Goal: Subscribe to service/newsletter

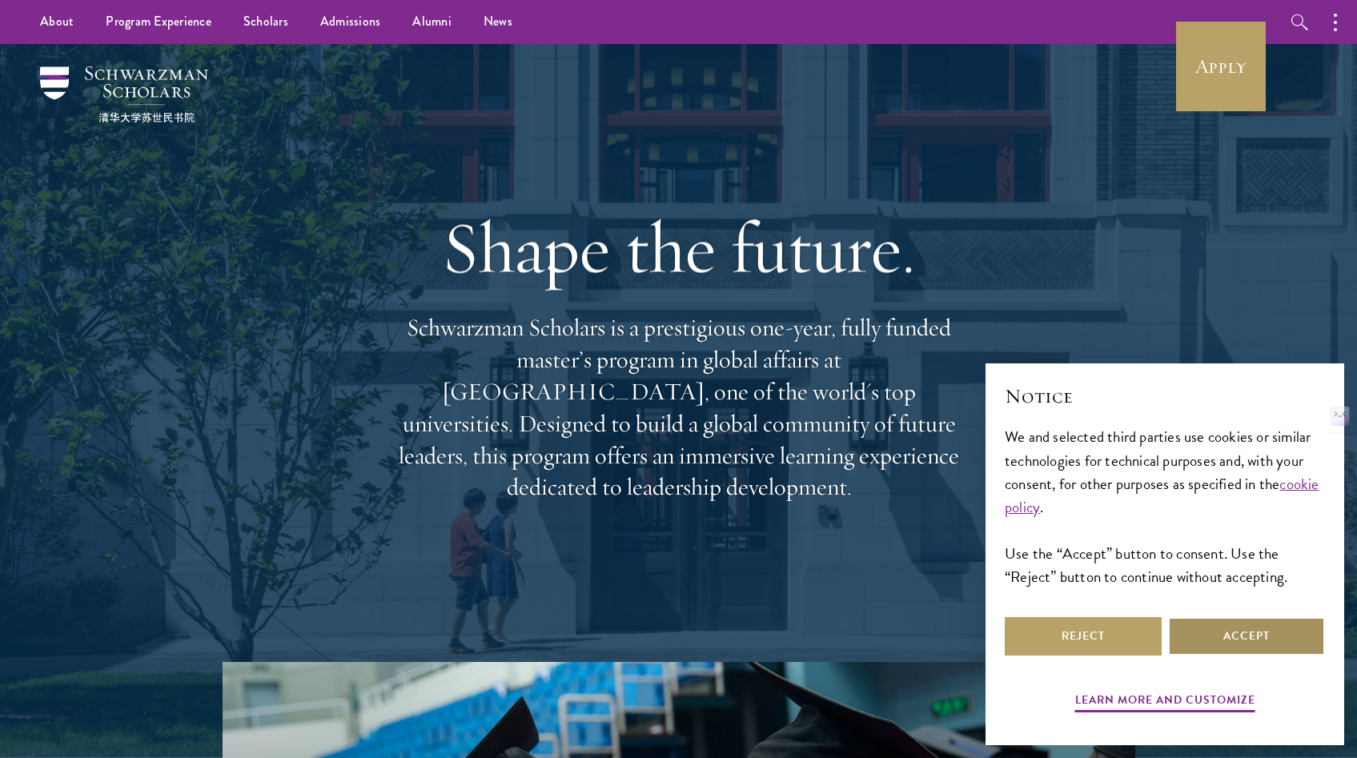
click at [1250, 649] on button "Accept" at bounding box center [1246, 636] width 157 height 38
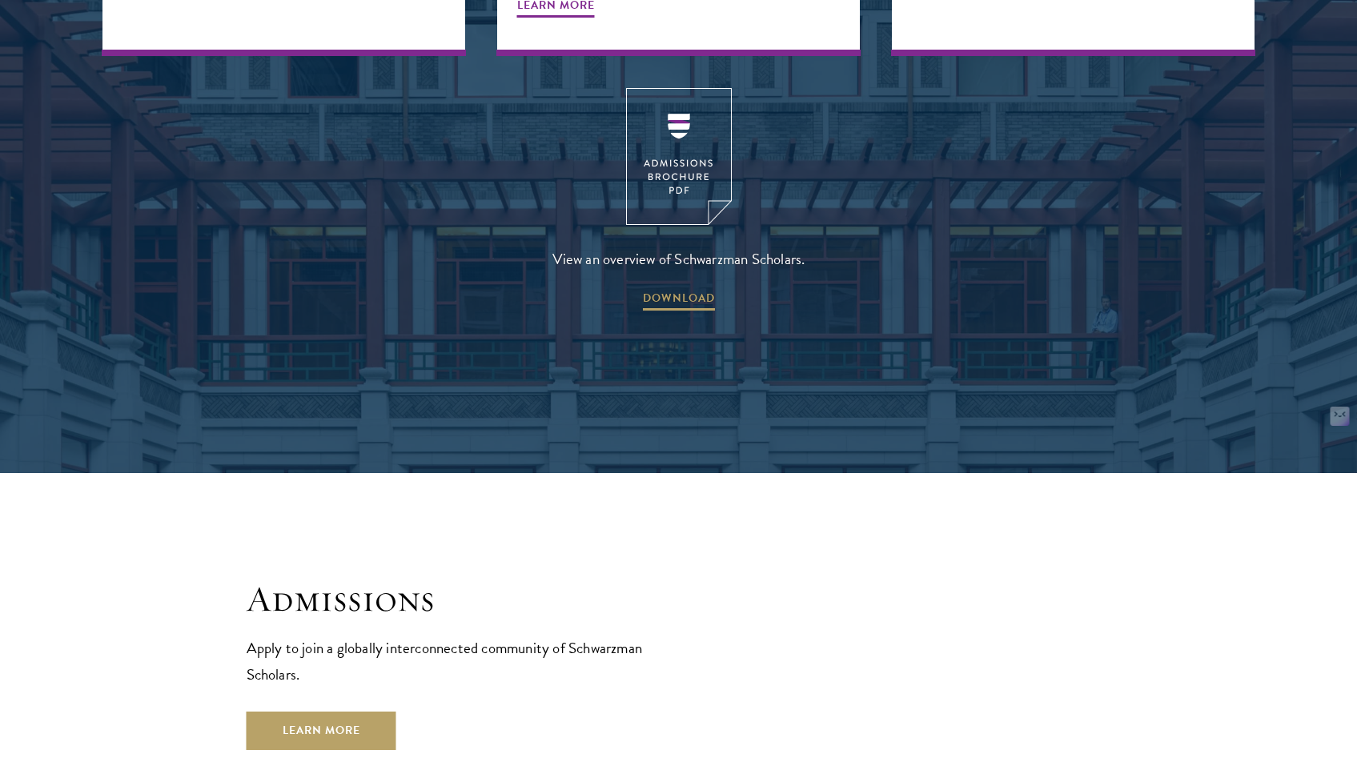
scroll to position [2604, 0]
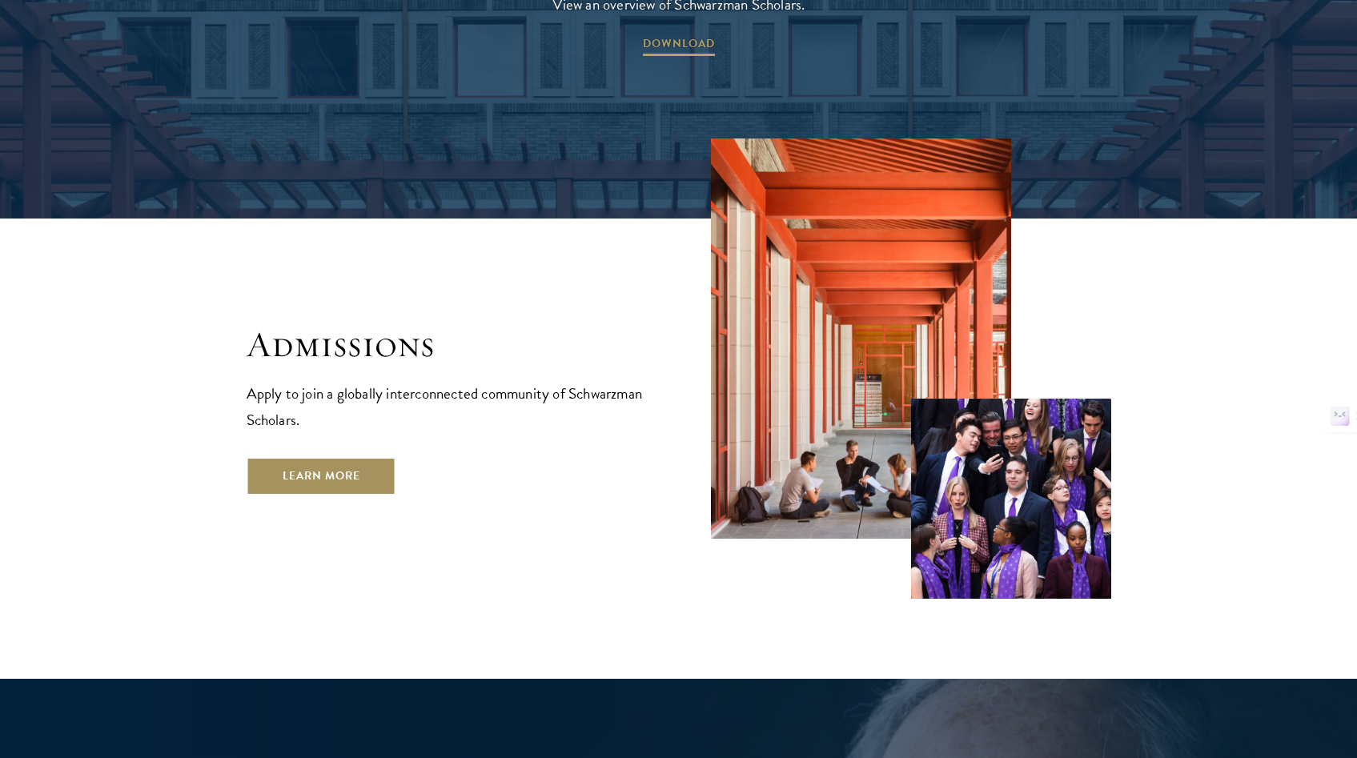
click at [362, 457] on link "Learn More" at bounding box center [322, 476] width 150 height 38
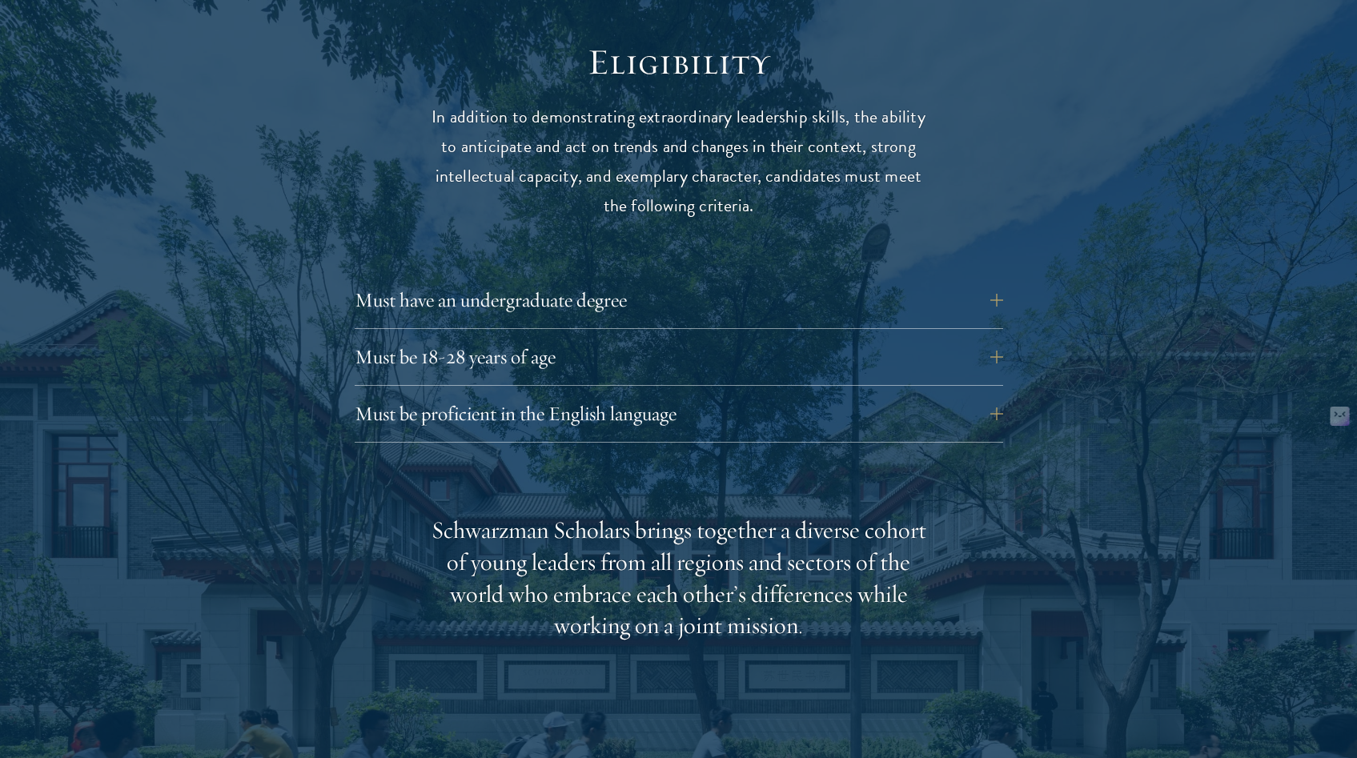
scroll to position [2123, 0]
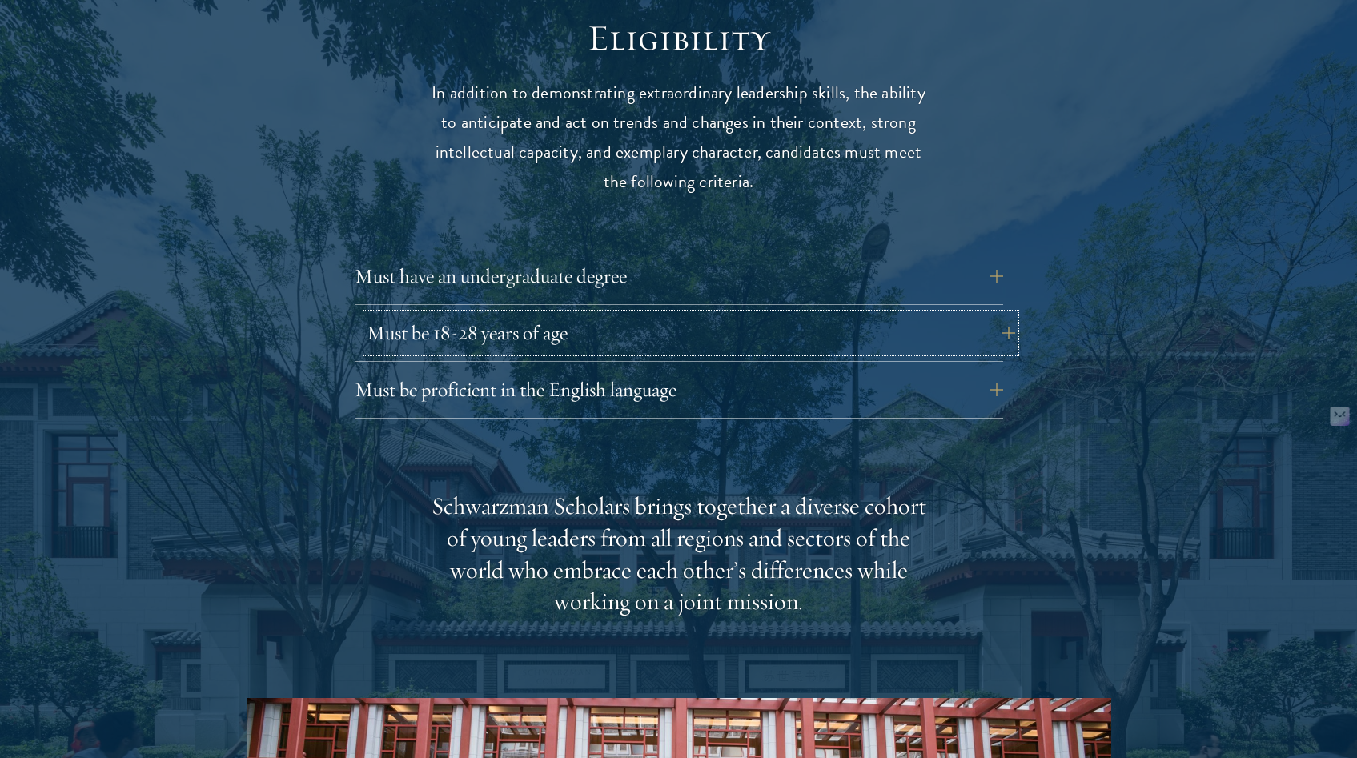
click at [602, 327] on button "Must be 18-28 years of age" at bounding box center [691, 333] width 649 height 38
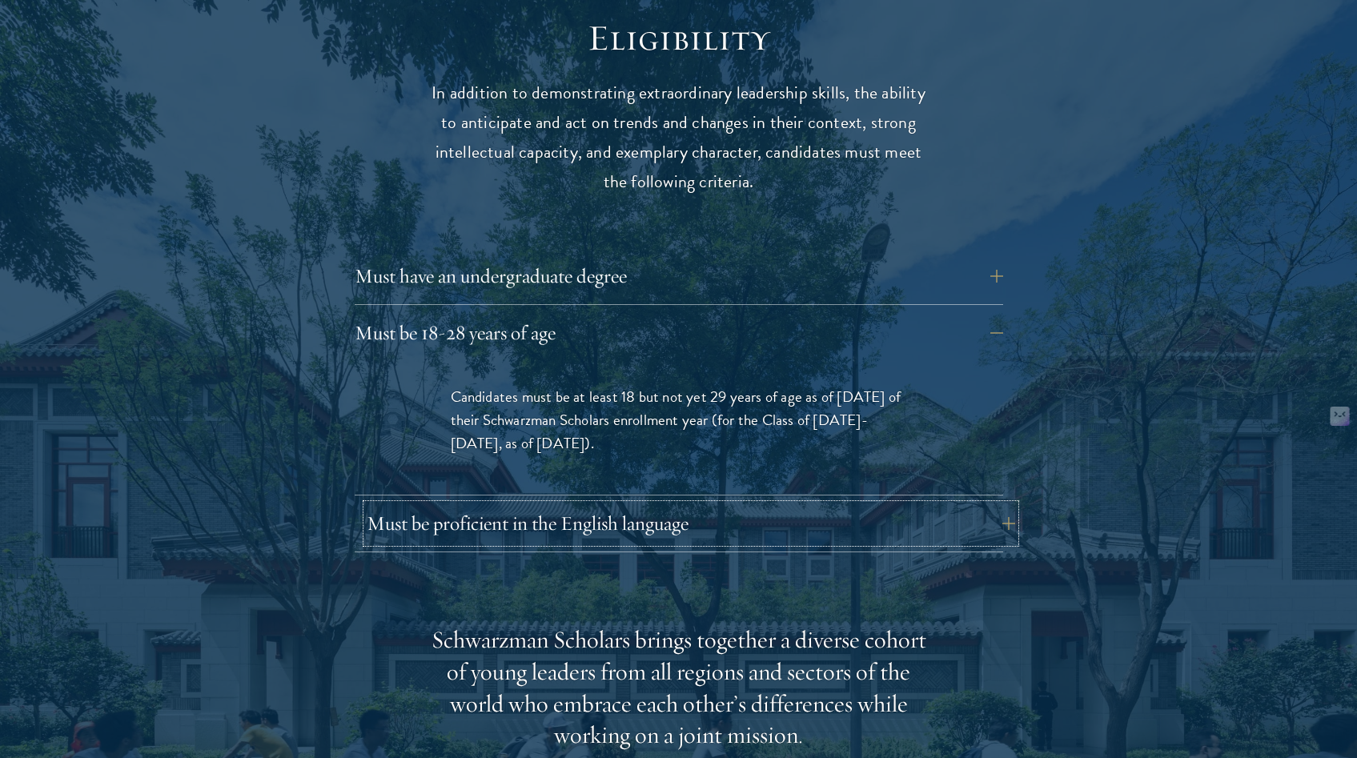
click at [590, 516] on button "Must be proficient in the English language" at bounding box center [691, 523] width 649 height 38
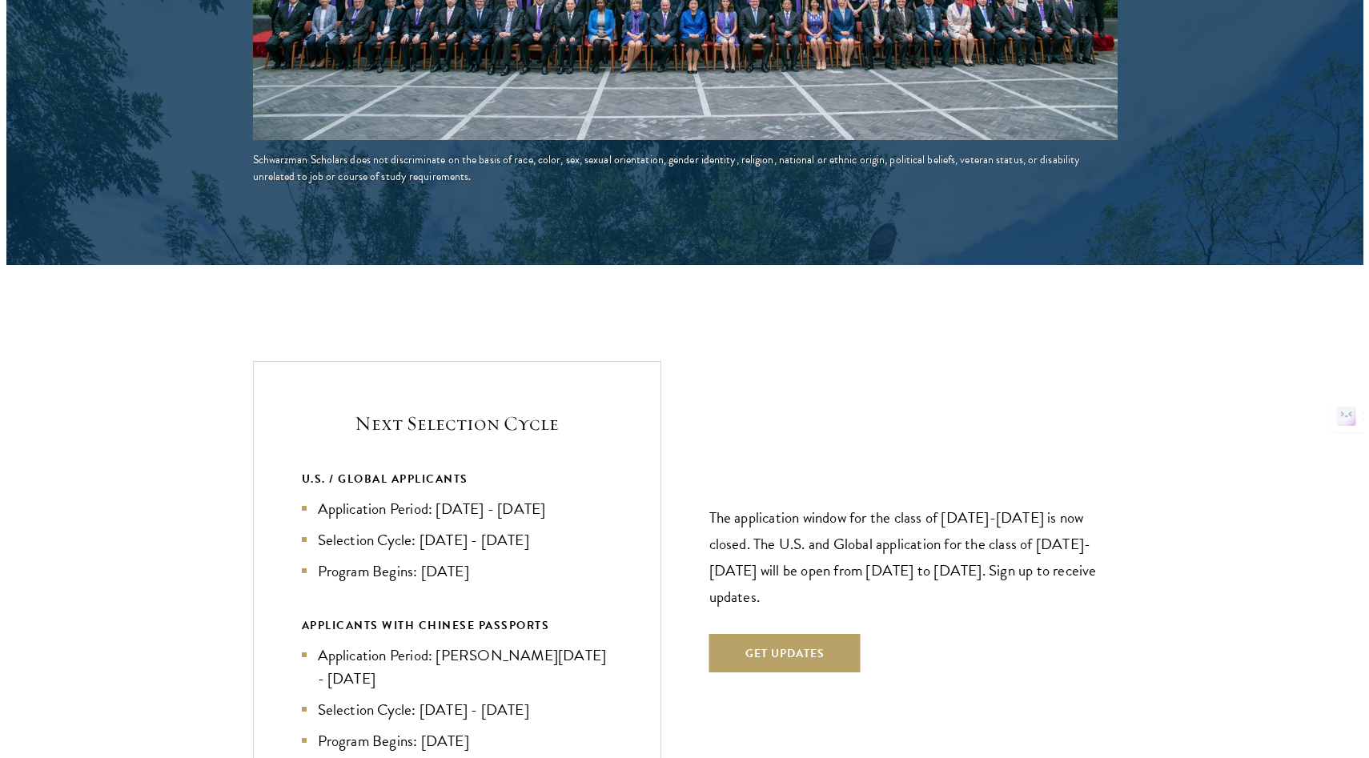
scroll to position [3834, 0]
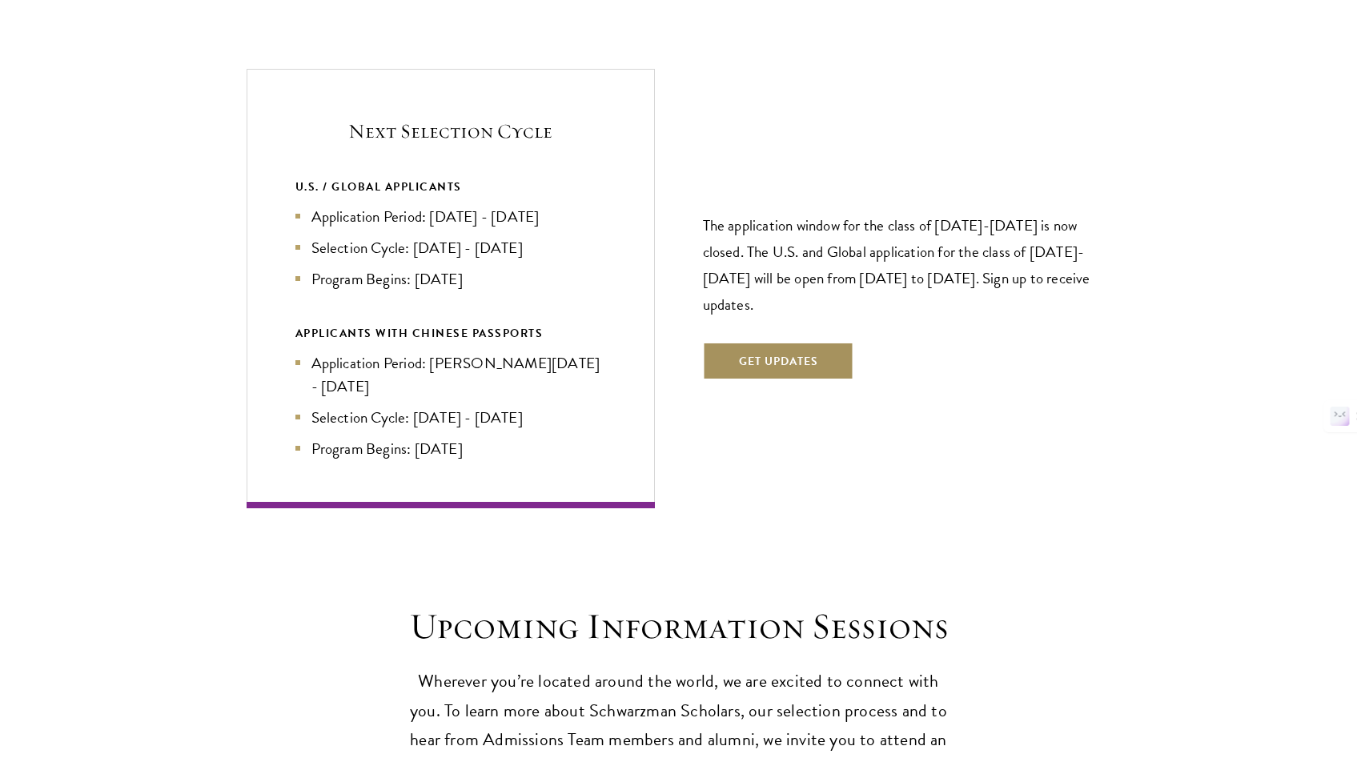
click at [742, 349] on button "Get Updates" at bounding box center [778, 361] width 151 height 38
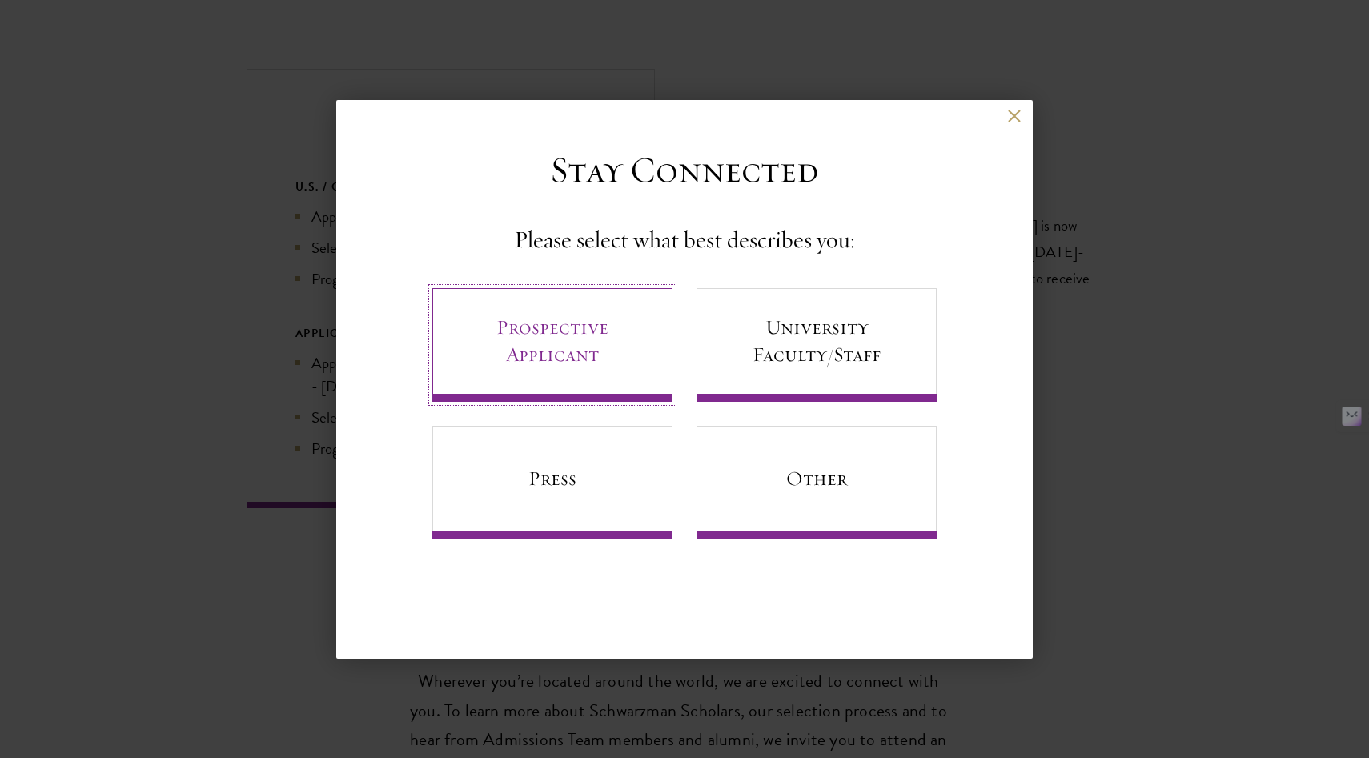
click at [593, 347] on link "Prospective Applicant" at bounding box center [552, 345] width 240 height 114
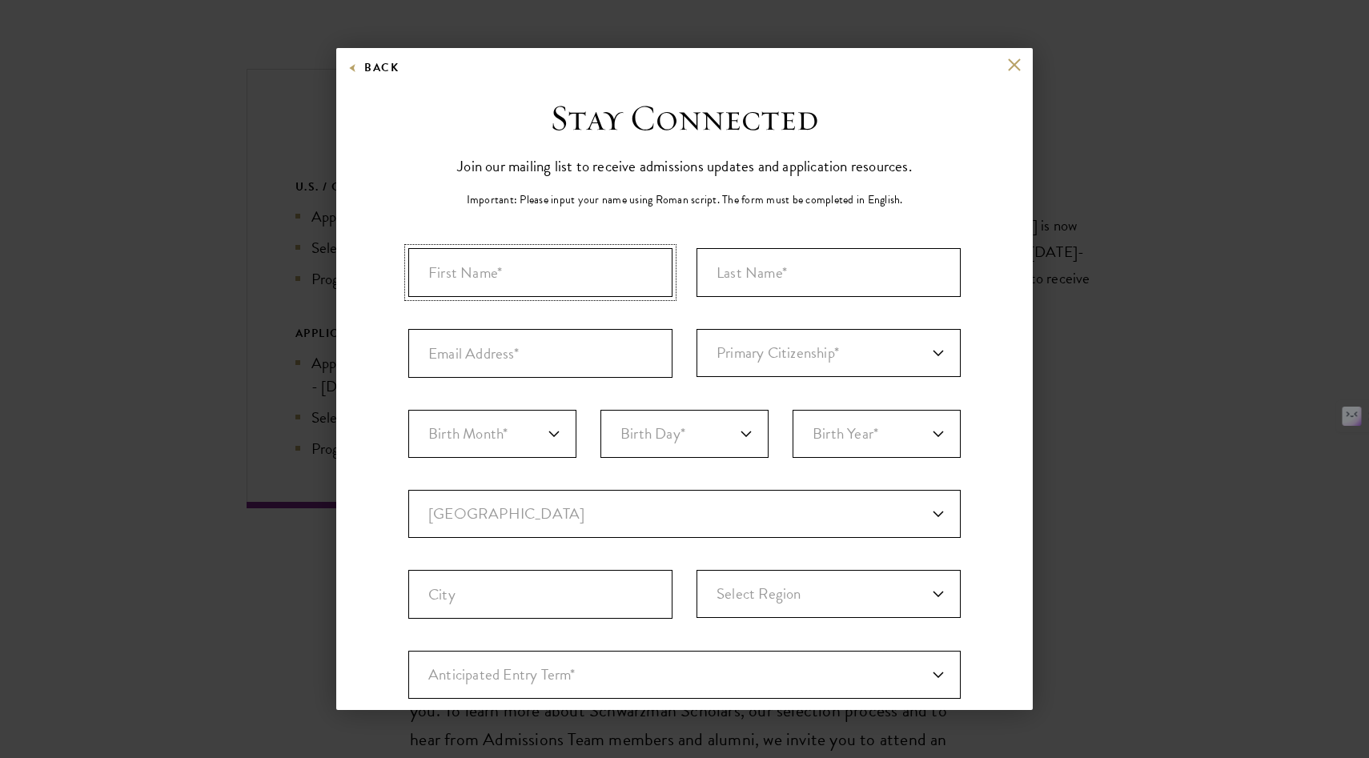
click at [570, 266] on input "First Name*" at bounding box center [540, 272] width 264 height 49
type input "Ruijun"
type input "Huang"
type input "ruijun.huang.uk@gmail.com"
select select "GB"
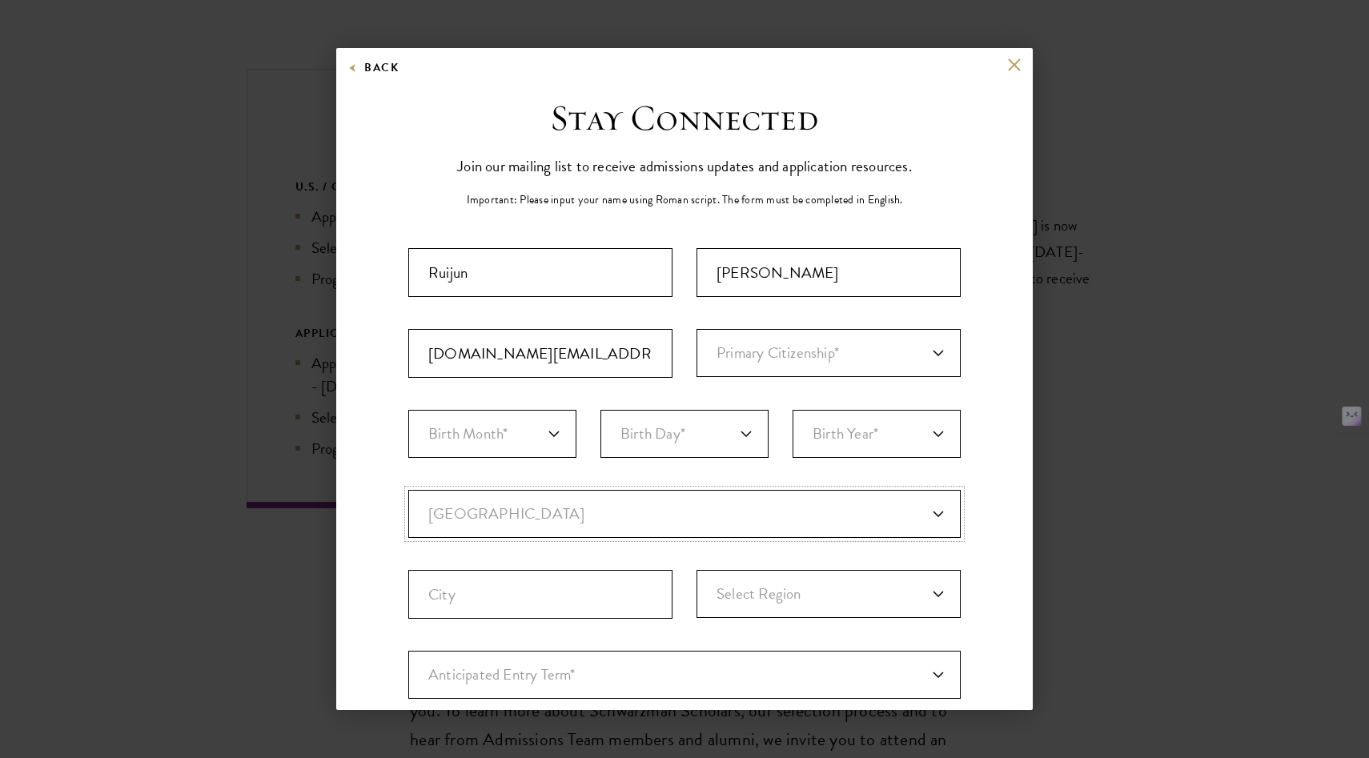
type input "London"
select select
click at [802, 353] on select "Primary Citizenship* Afghanistan Aland Islands Albania Algeria Andorra Angola A…" at bounding box center [829, 353] width 264 height 48
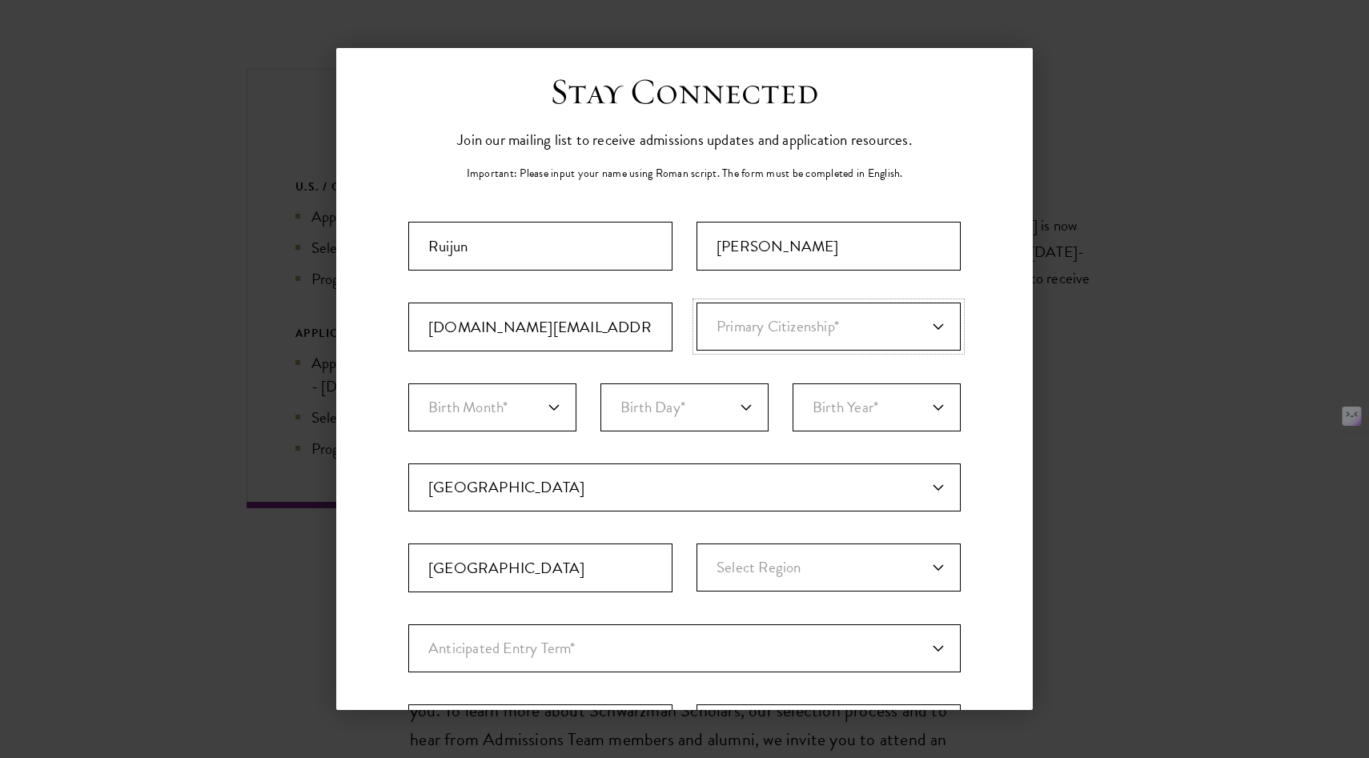
scroll to position [26, 0]
click at [495, 404] on select "Birth Month* January February March April May June July August September Octobe…" at bounding box center [492, 408] width 168 height 48
click at [802, 325] on select "Primary Citizenship* Afghanistan Aland Islands Albania Algeria Andorra Angola A…" at bounding box center [829, 327] width 264 height 48
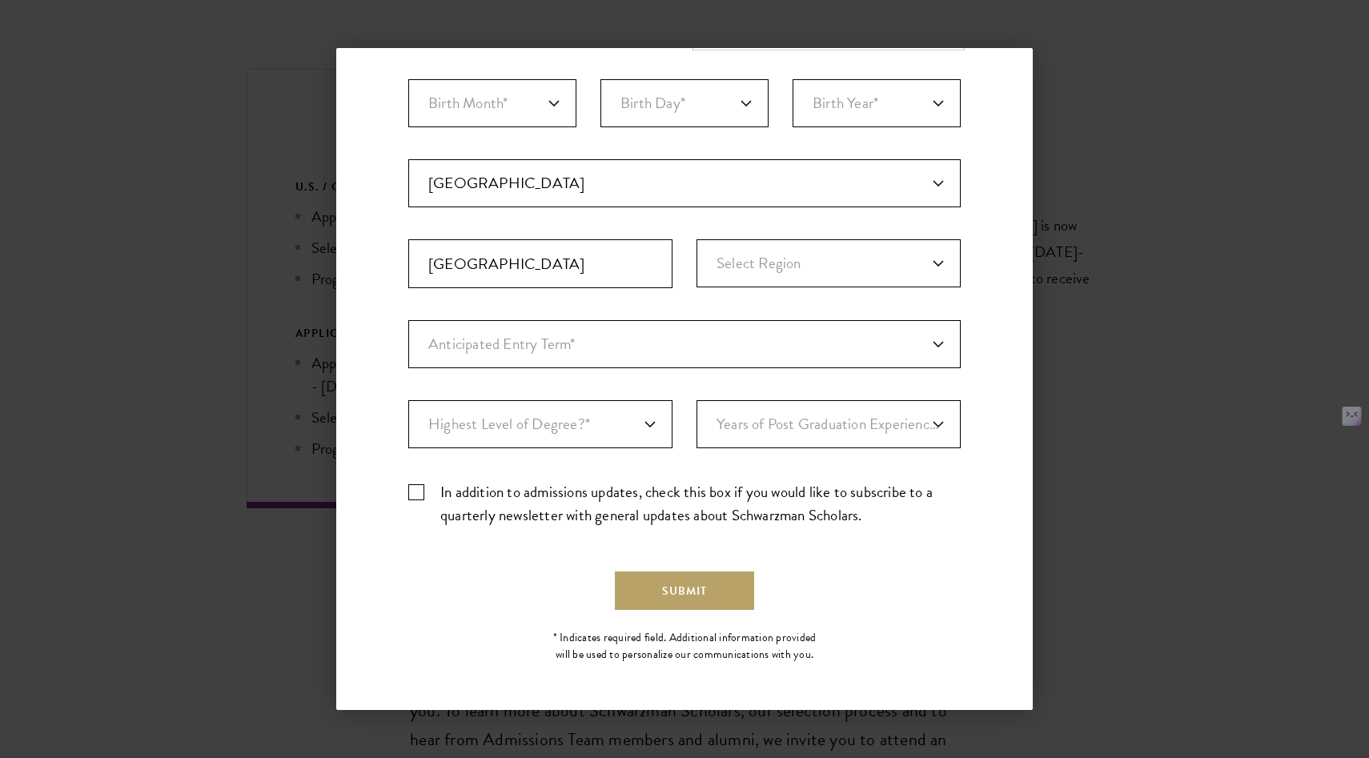
scroll to position [0, 0]
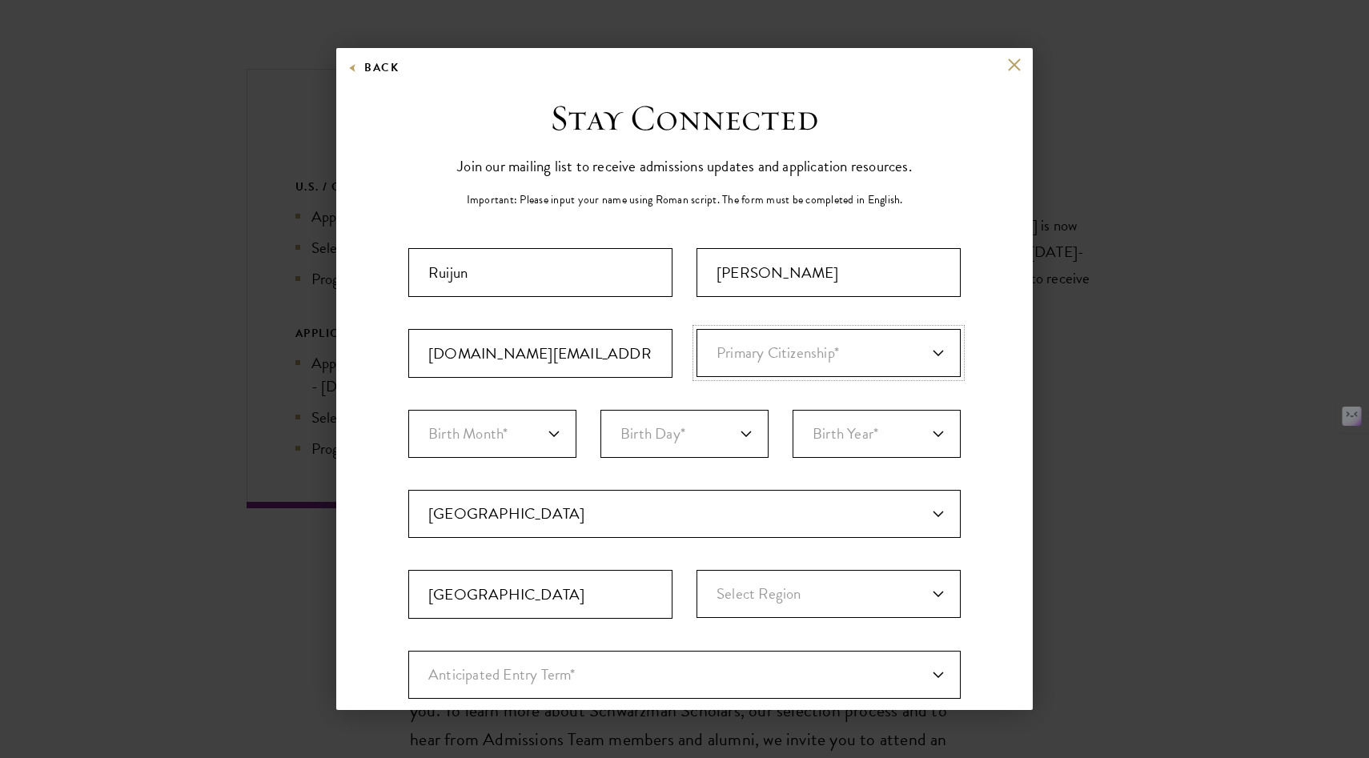
click at [869, 329] on select "Primary Citizenship* Afghanistan Aland Islands Albania Algeria Andorra Angola A…" at bounding box center [829, 353] width 264 height 48
select select "UK"
click at [697, 329] on select "Primary Citizenship* Afghanistan Aland Islands Albania Algeria Andorra Angola A…" at bounding box center [829, 353] width 264 height 48
click at [571, 444] on select "Birth Month* January February March April May June July August September Octobe…" at bounding box center [492, 434] width 168 height 48
select select "10"
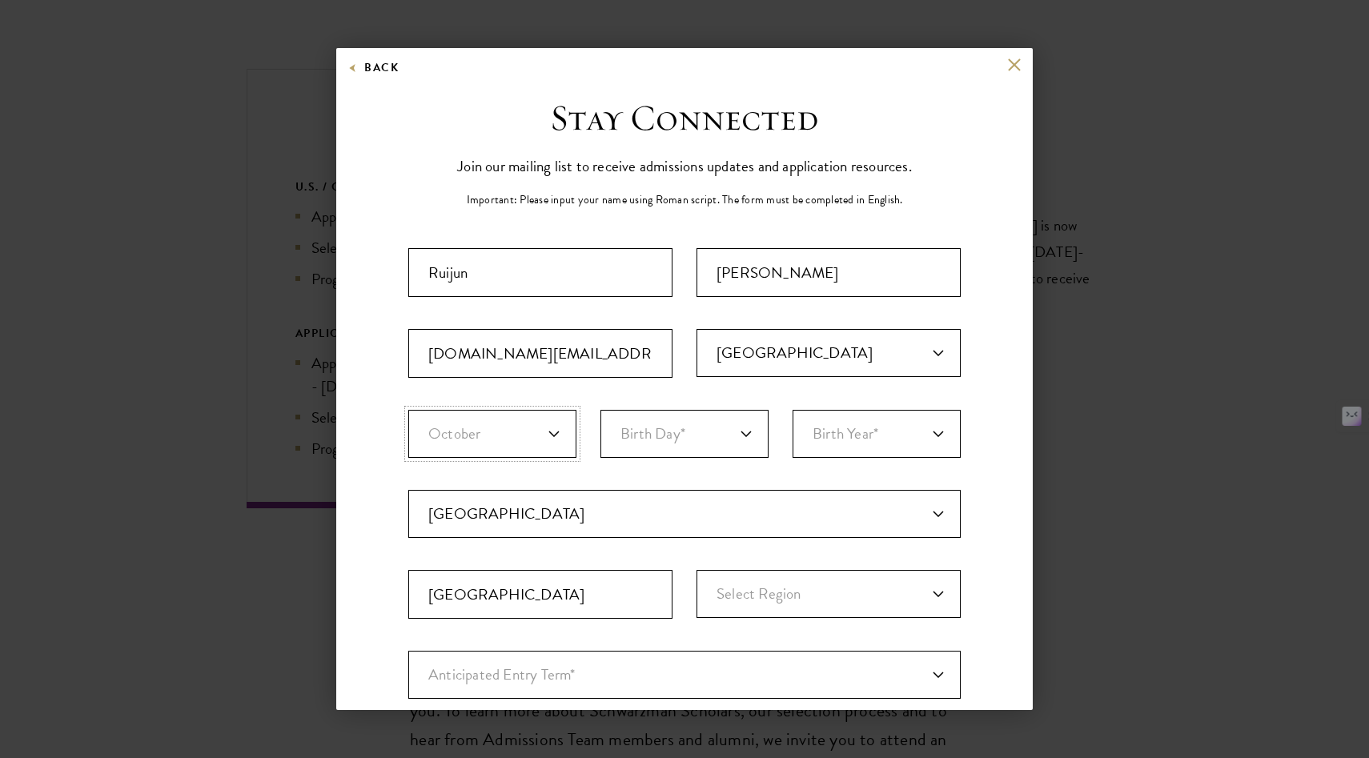
click at [408, 410] on select "Birth Month* January February March April May June July August September Octobe…" at bounding box center [492, 434] width 168 height 48
click at [649, 447] on select "Birth Day* 1 2 3 4 5 6 7 8 9 10 11 12 13 14 15 16 17 18 19 20 21 22 23 24 25 26…" at bounding box center [685, 434] width 168 height 48
select select "07"
click at [601, 410] on select "Birth Day* 1 2 3 4 5 6 7 8 9 10 11 12 13 14 15 16 17 18 19 20 21 22 23 24 25 26…" at bounding box center [685, 434] width 168 height 48
click at [832, 440] on select "Birth Year* 2025 2024 2023 2022 2021 2020 2019 2018 2017 2016 2015 2014 2013 20…" at bounding box center [877, 434] width 168 height 48
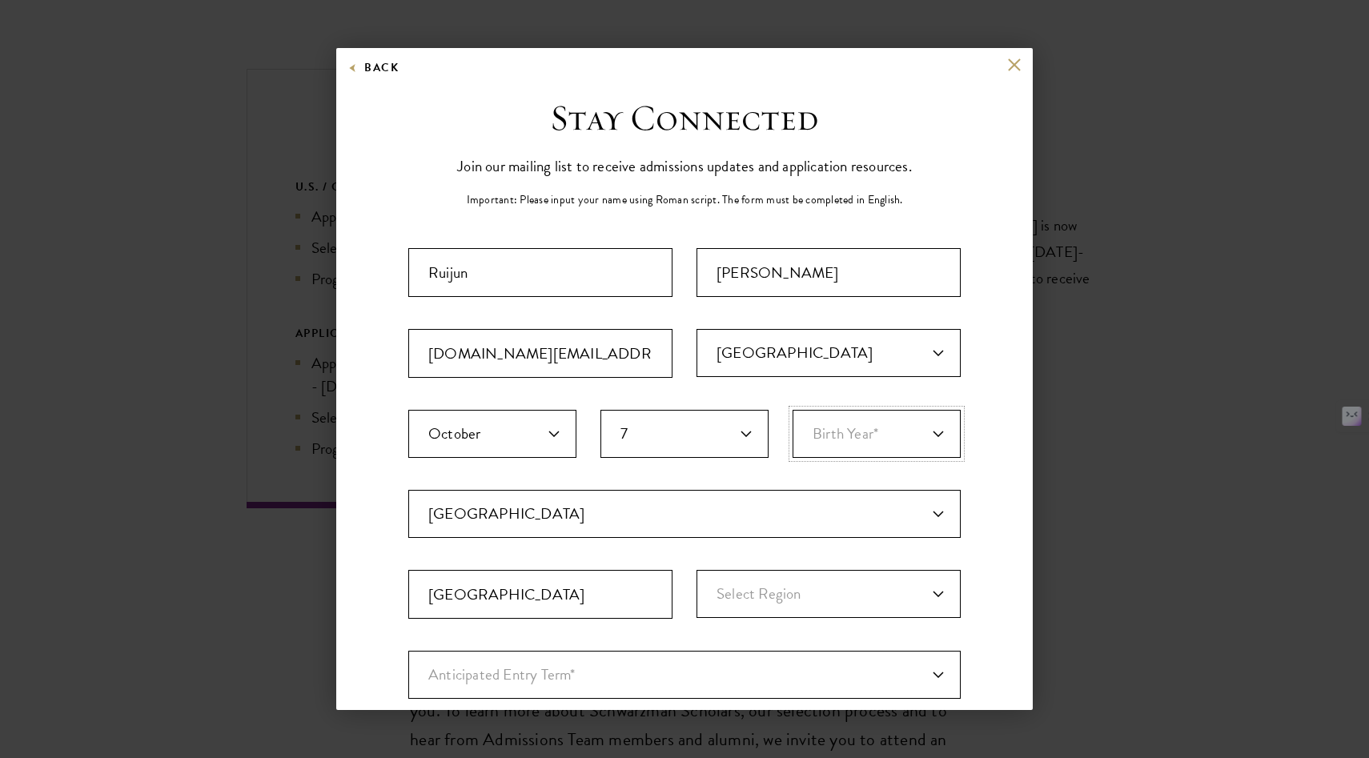
select select "1997"
click at [793, 410] on select "Birth Year* 2025 2024 2023 2022 2021 2020 2019 2018 2017 2016 2015 2014 2013 20…" at bounding box center [877, 434] width 168 height 48
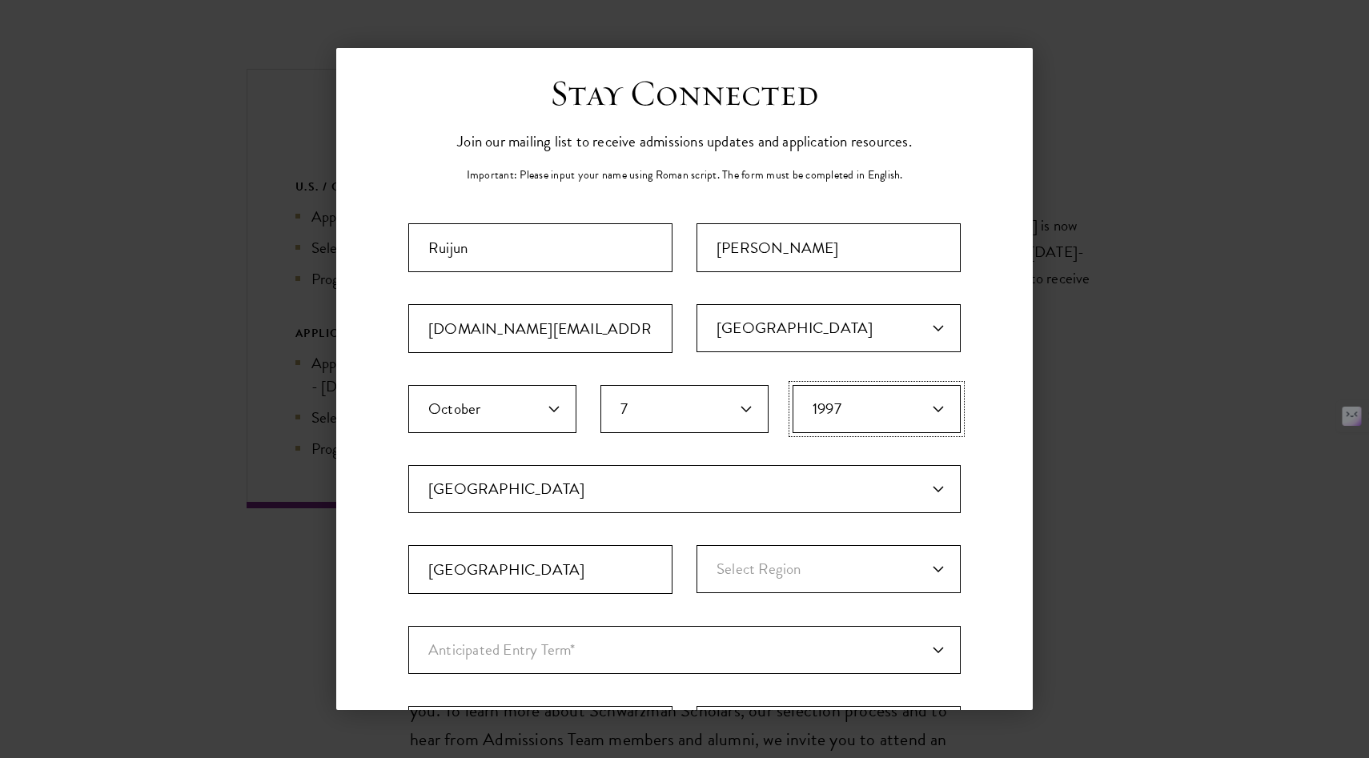
scroll to position [143, 0]
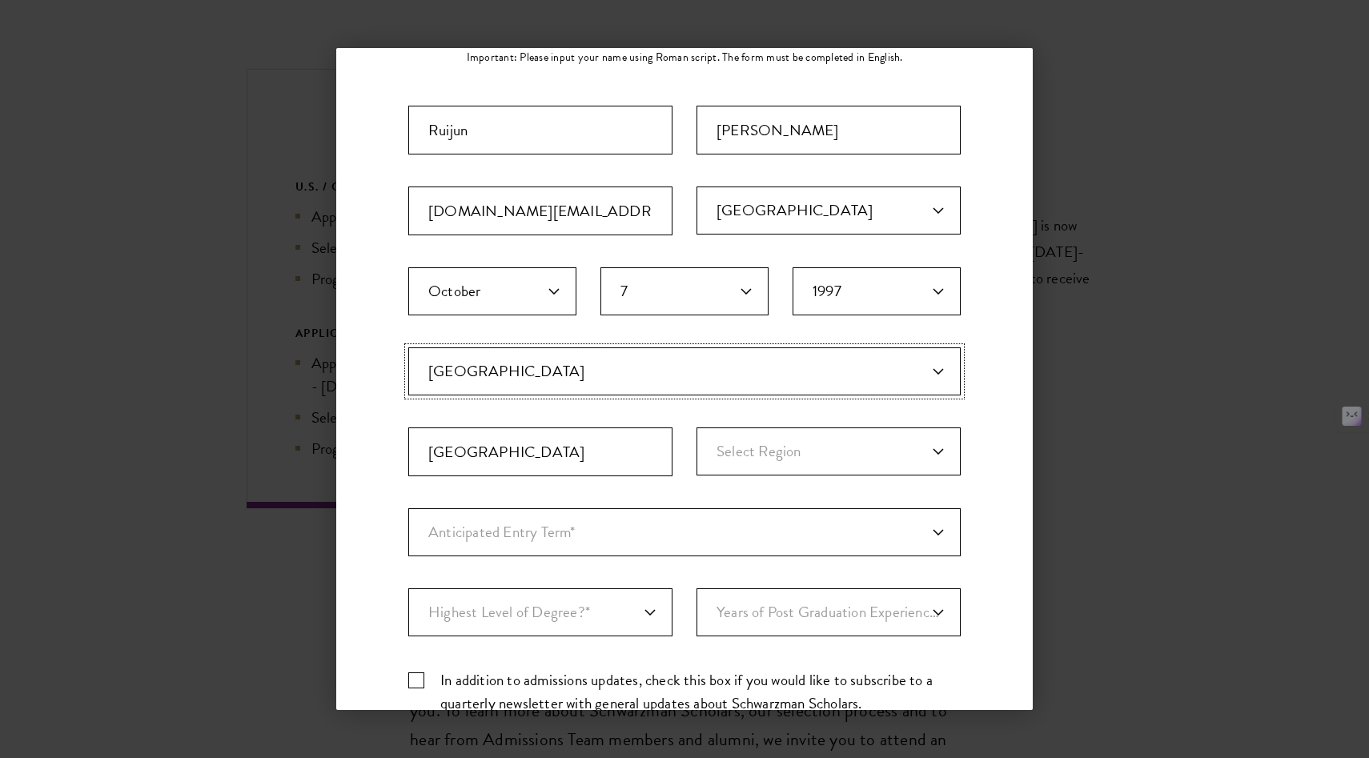
click at [573, 368] on select "Current Country Afghanistan Aland Islands Albania Algeria Andorra Angola Anguil…" at bounding box center [684, 372] width 553 height 48
select select "UK"
click at [408, 348] on select "Current Country Afghanistan Aland Islands Albania Algeria Andorra Angola Anguil…" at bounding box center [684, 372] width 553 height 48
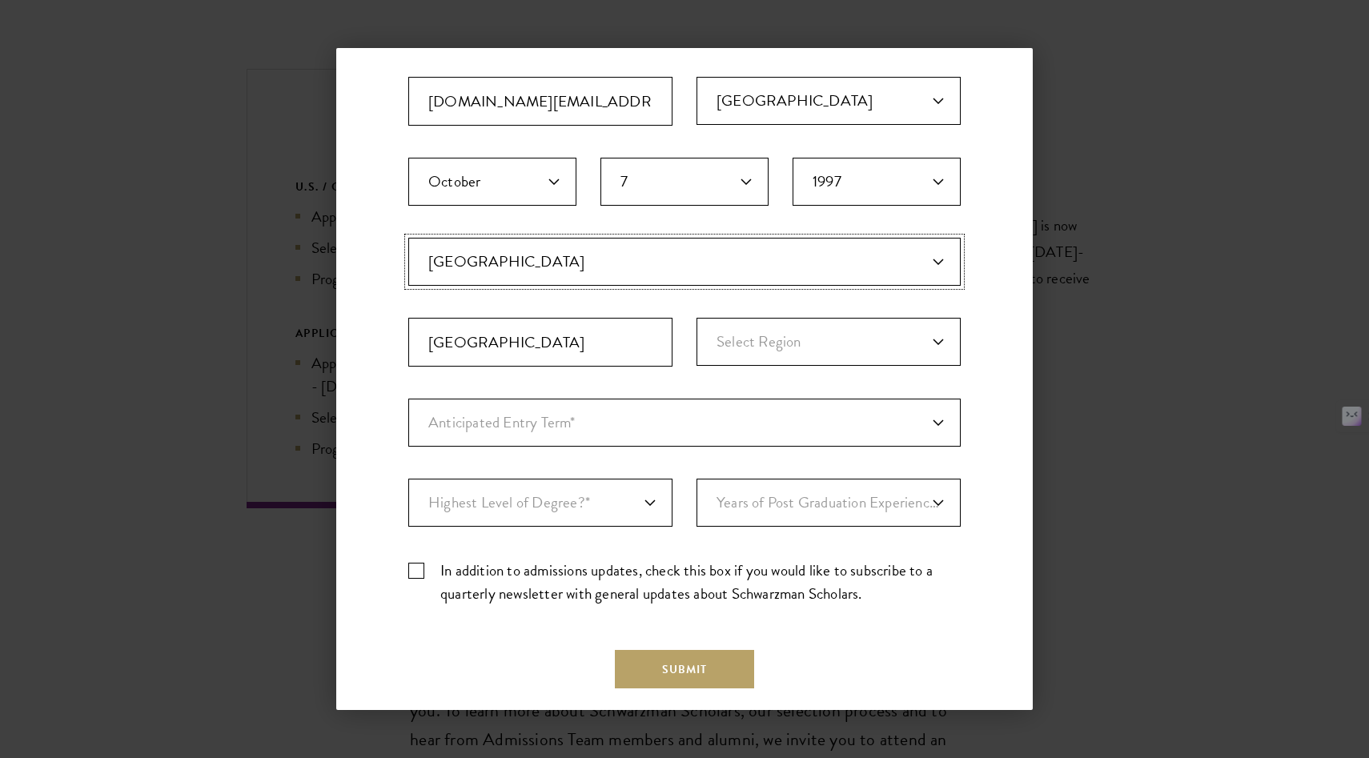
scroll to position [263, 0]
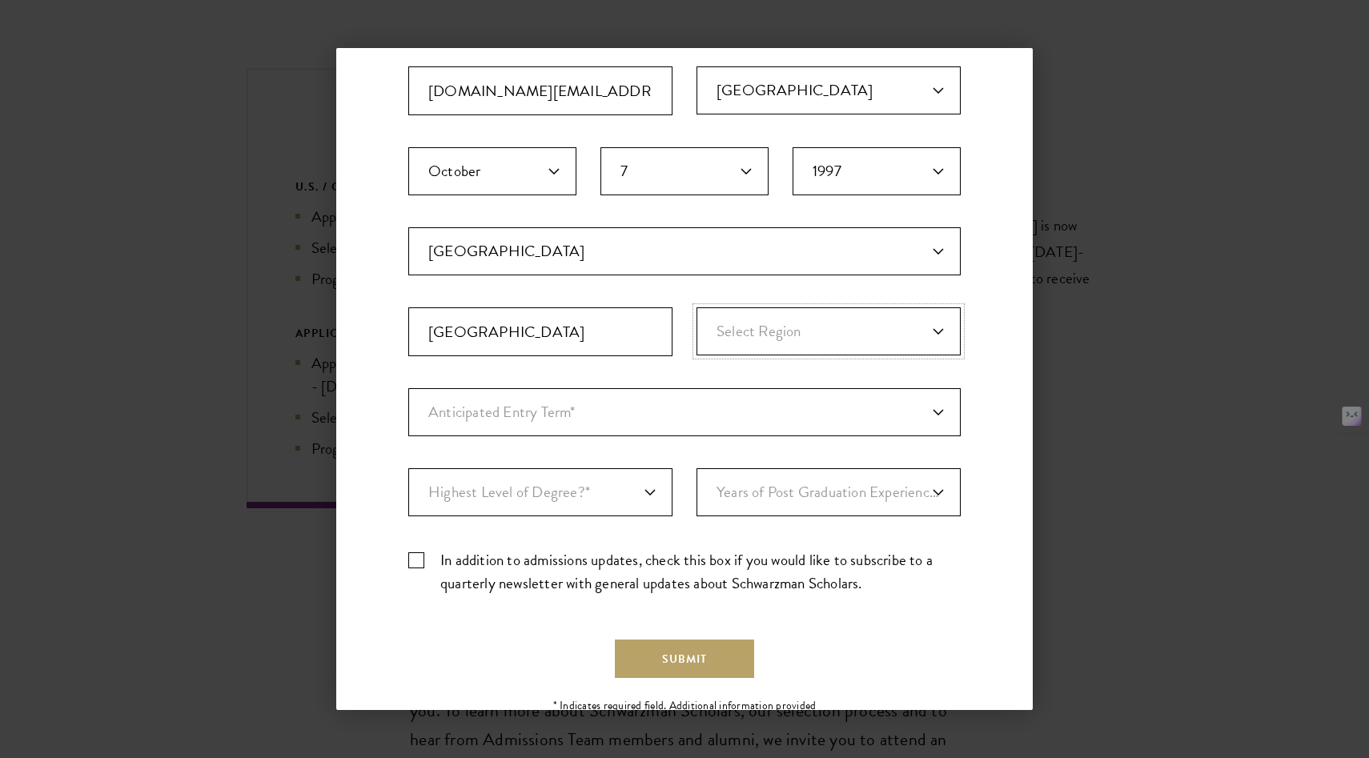
click at [752, 320] on select "Select Region England England and Wales Great Britain Northern Ireland Scotland…" at bounding box center [829, 331] width 264 height 48
select select "England"
click at [697, 307] on select "Select Region England England and Wales Great Britain Northern Ireland Scotland…" at bounding box center [829, 331] width 264 height 48
click at [632, 412] on select "Anticipated Entry Term* August 2026 (Application opens April 2025) Just Explori…" at bounding box center [684, 412] width 553 height 48
select select "a6790467-ebe7-4045-a56a-66c1cae98076"
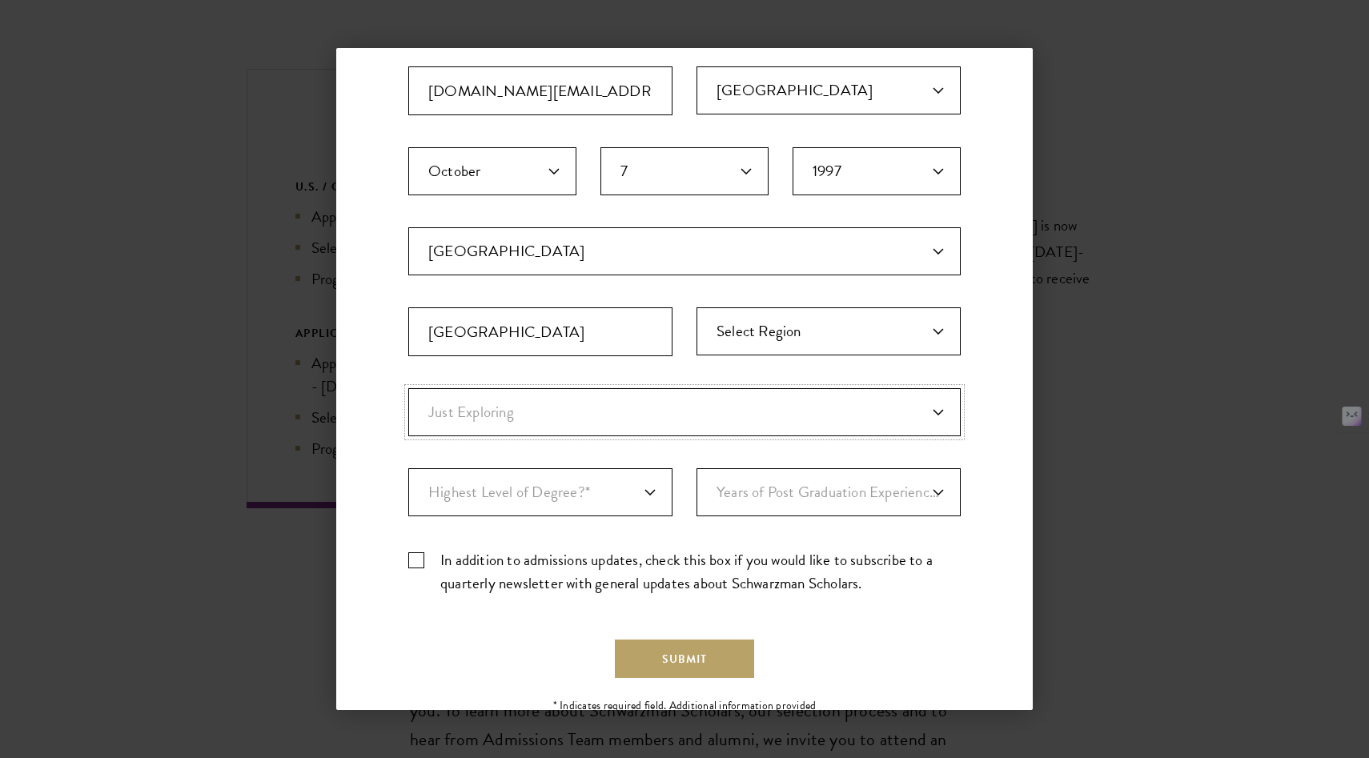
click at [408, 388] on select "Anticipated Entry Term* August 2026 (Application opens April 2025) Just Explori…" at bounding box center [684, 412] width 553 height 48
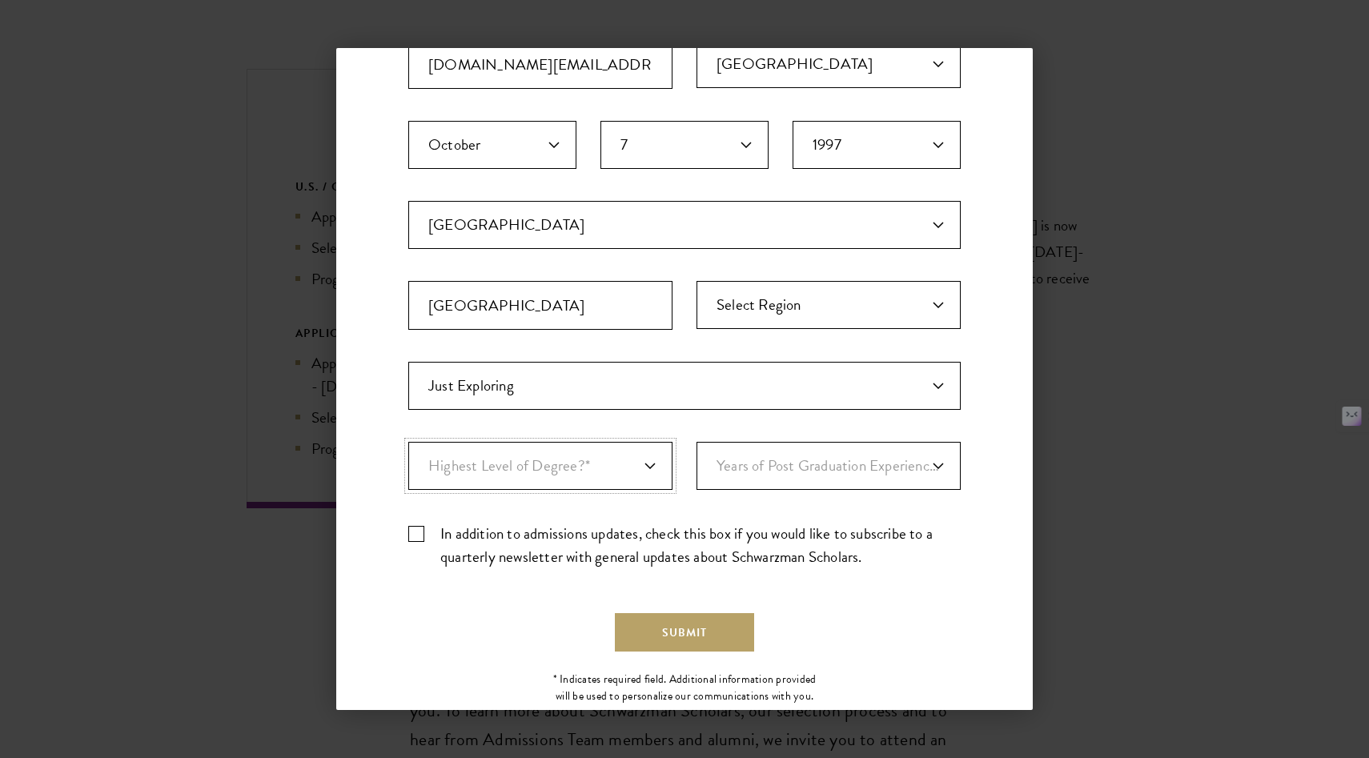
click at [606, 467] on select "Highest Level of Degree?* PHD Bachelor's Master's Current Undergraduate Student" at bounding box center [540, 466] width 264 height 48
select select "009547fe-3364-4351-8e81-63abea734008"
click at [408, 442] on select "Highest Level of Degree?* PHD Bachelor's Master's Current Undergraduate Student" at bounding box center [540, 466] width 264 height 48
click at [761, 456] on select "Years of Post Graduation Experience?* 1 2 3 4 5 6 7 8 9 10" at bounding box center [829, 466] width 264 height 48
select select "4"
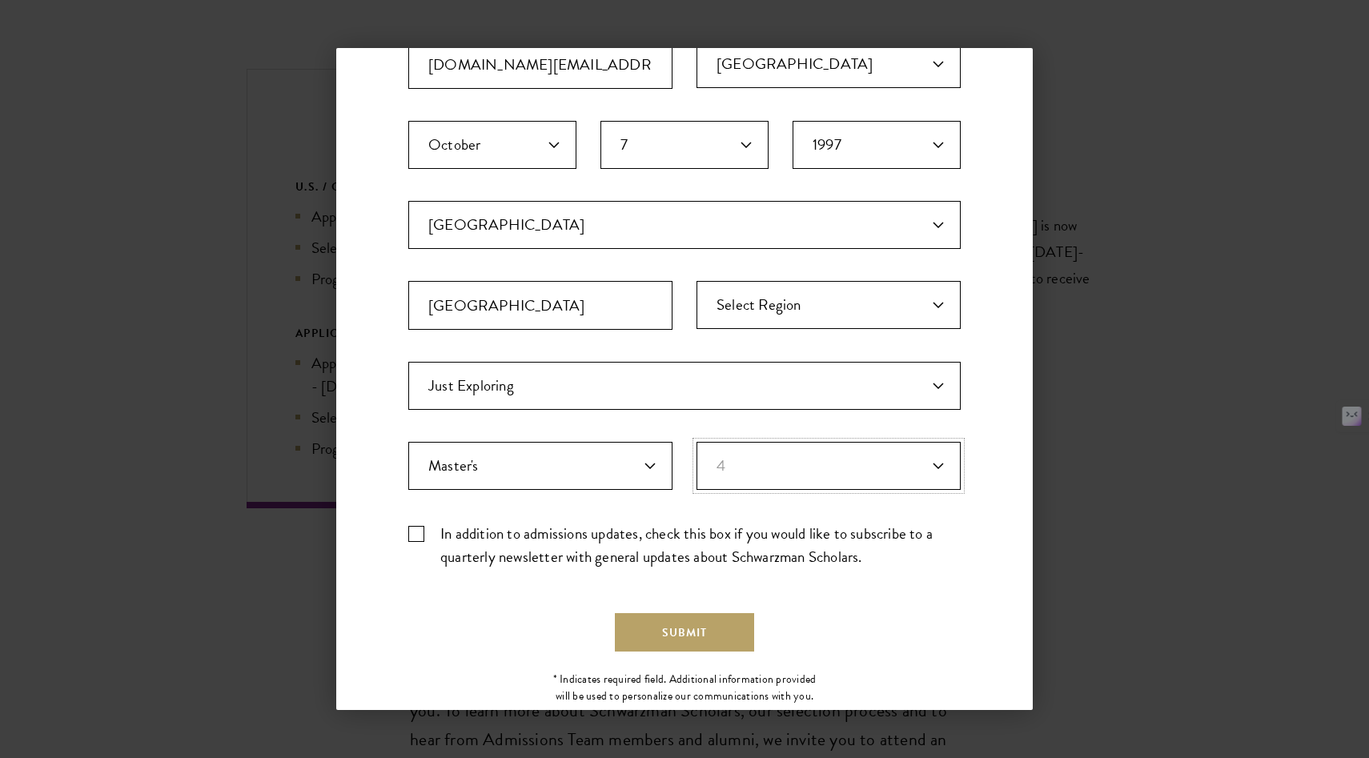
click at [697, 442] on select "Years of Post Graduation Experience?* 1 2 3 4 5 6 7 8 9 10" at bounding box center [829, 466] width 264 height 48
click at [564, 530] on label "In addition to admissions updates, check this box if you would like to subscrib…" at bounding box center [684, 545] width 553 height 46
click at [564, 530] on input "In addition to admissions updates, check this box if you would like to subscrib…" at bounding box center [684, 527] width 553 height 10
checkbox input "true"
click at [671, 631] on button "Submit" at bounding box center [684, 632] width 139 height 38
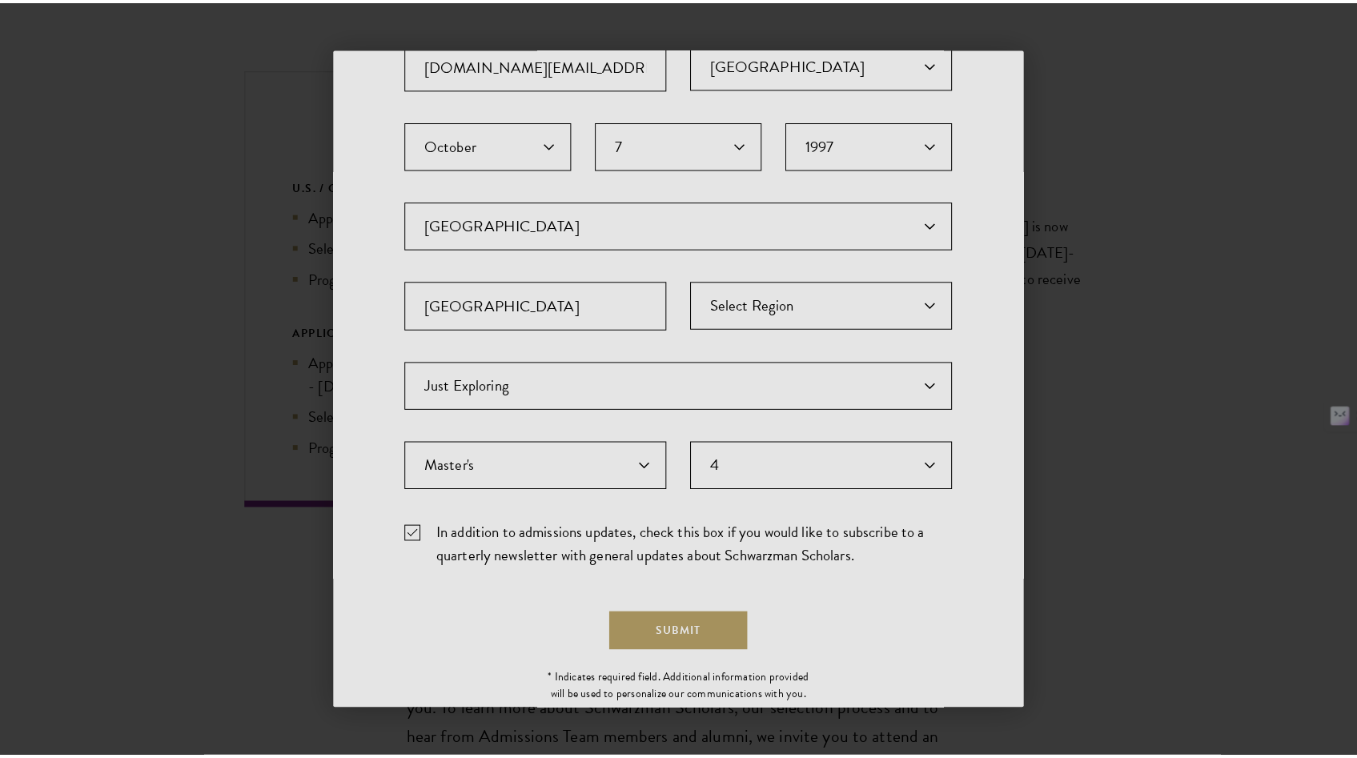
scroll to position [0, 0]
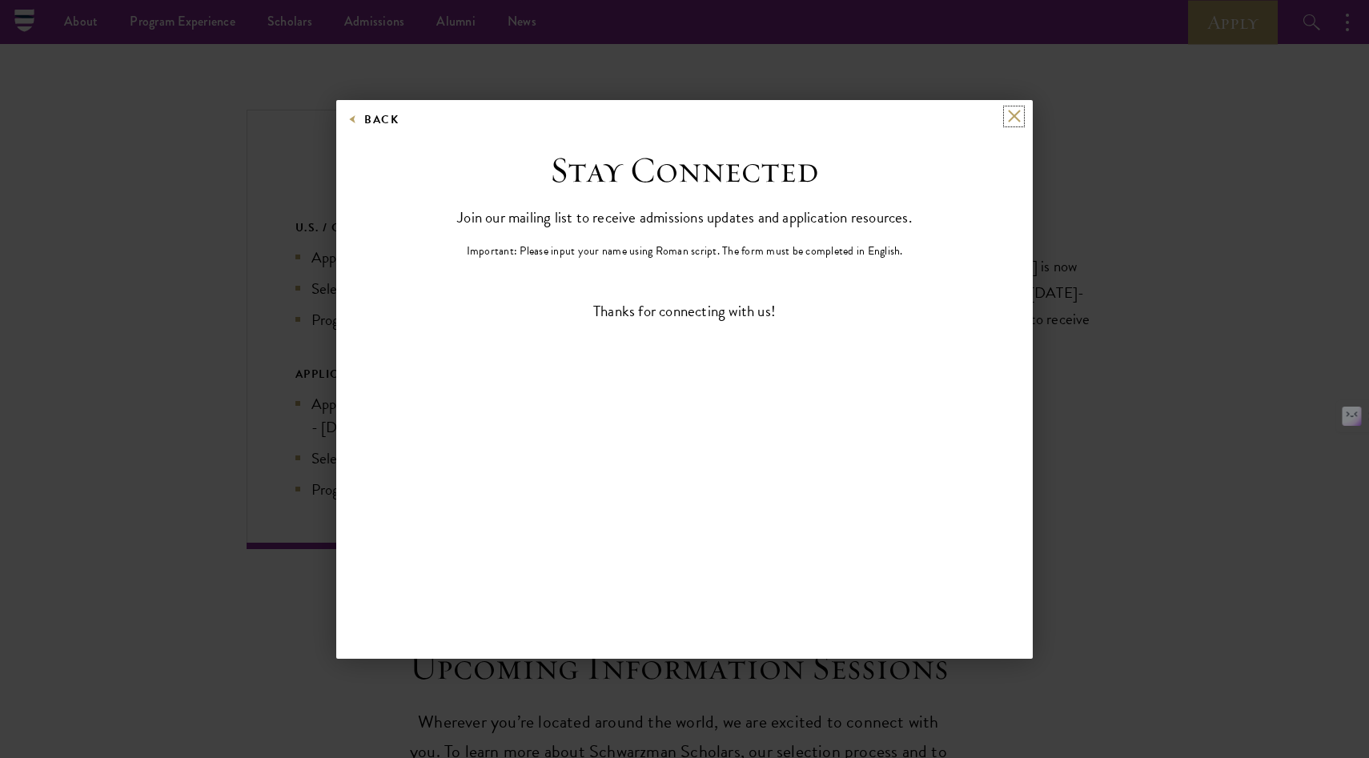
click at [1015, 111] on button at bounding box center [1014, 117] width 14 height 14
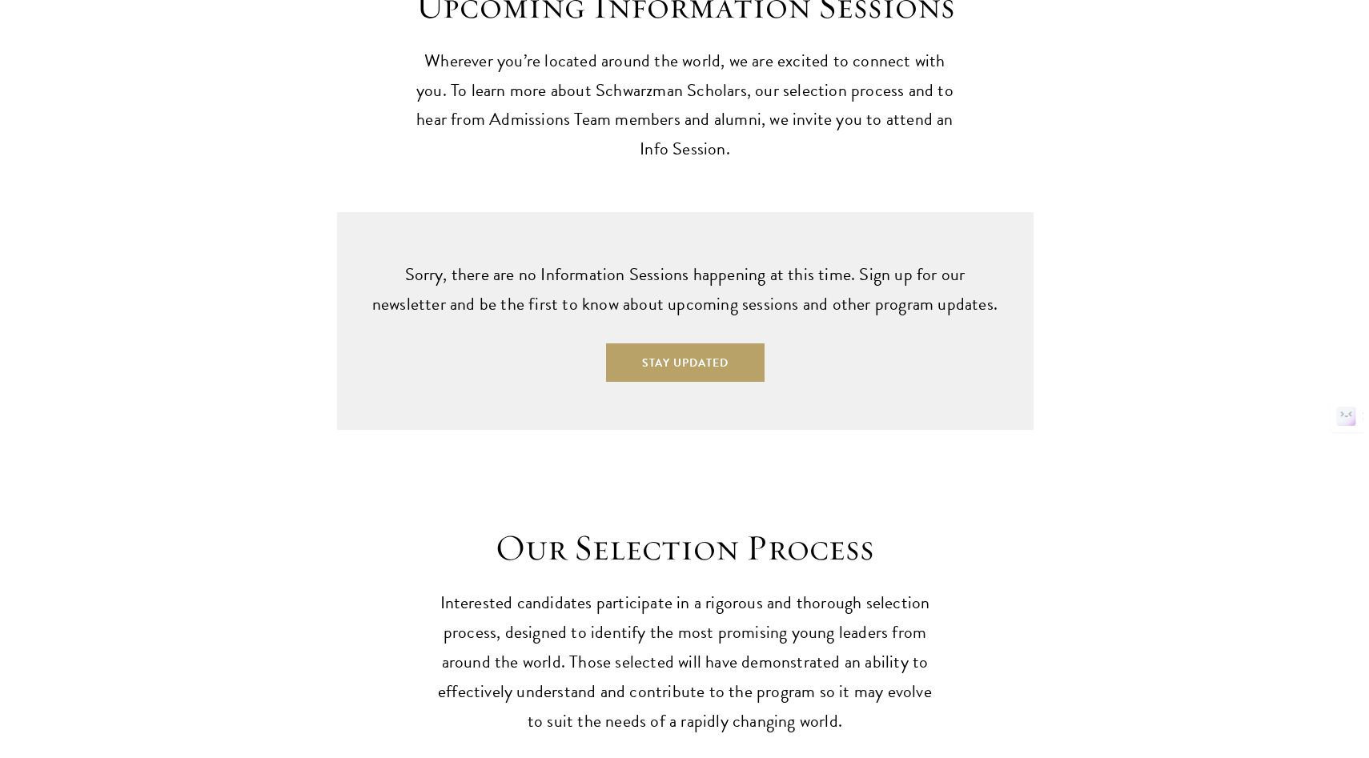
scroll to position [4459, 0]
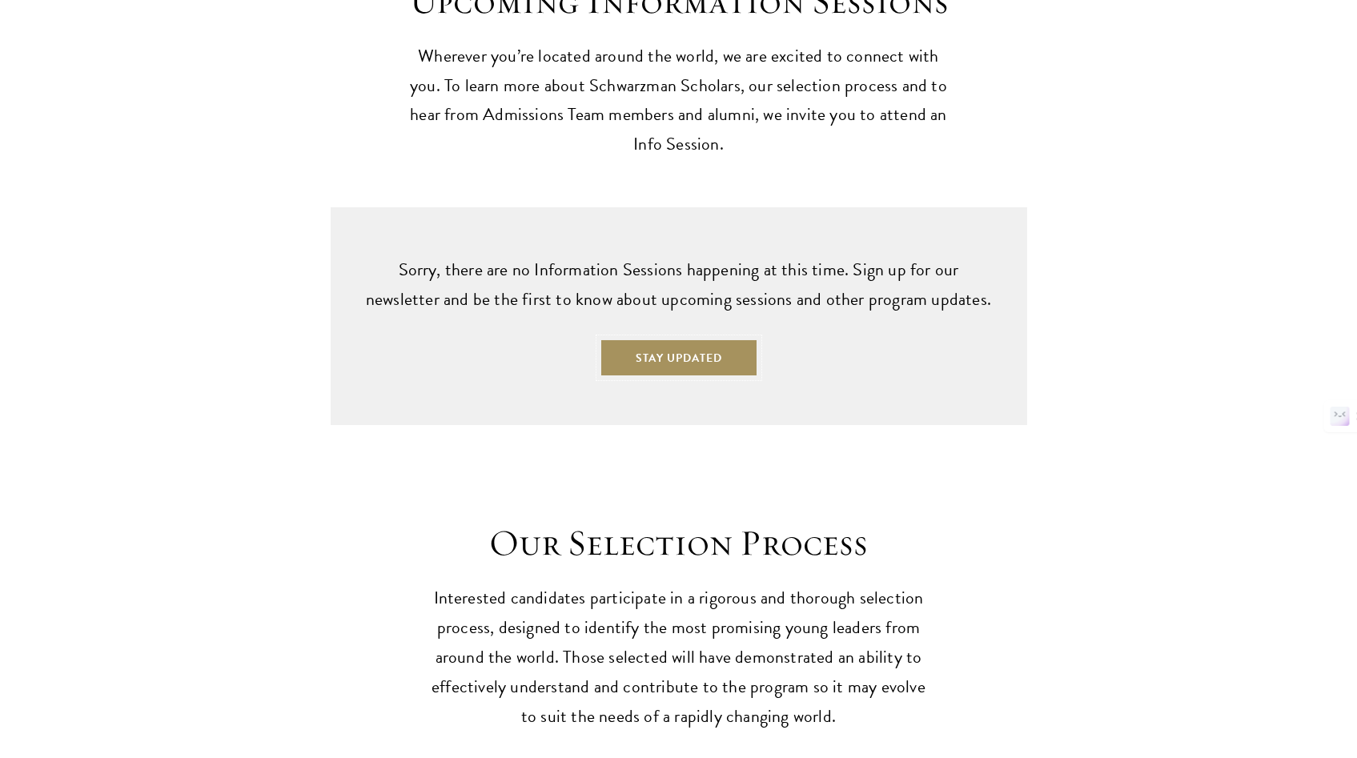
click at [644, 339] on button "Stay Updated" at bounding box center [679, 358] width 159 height 38
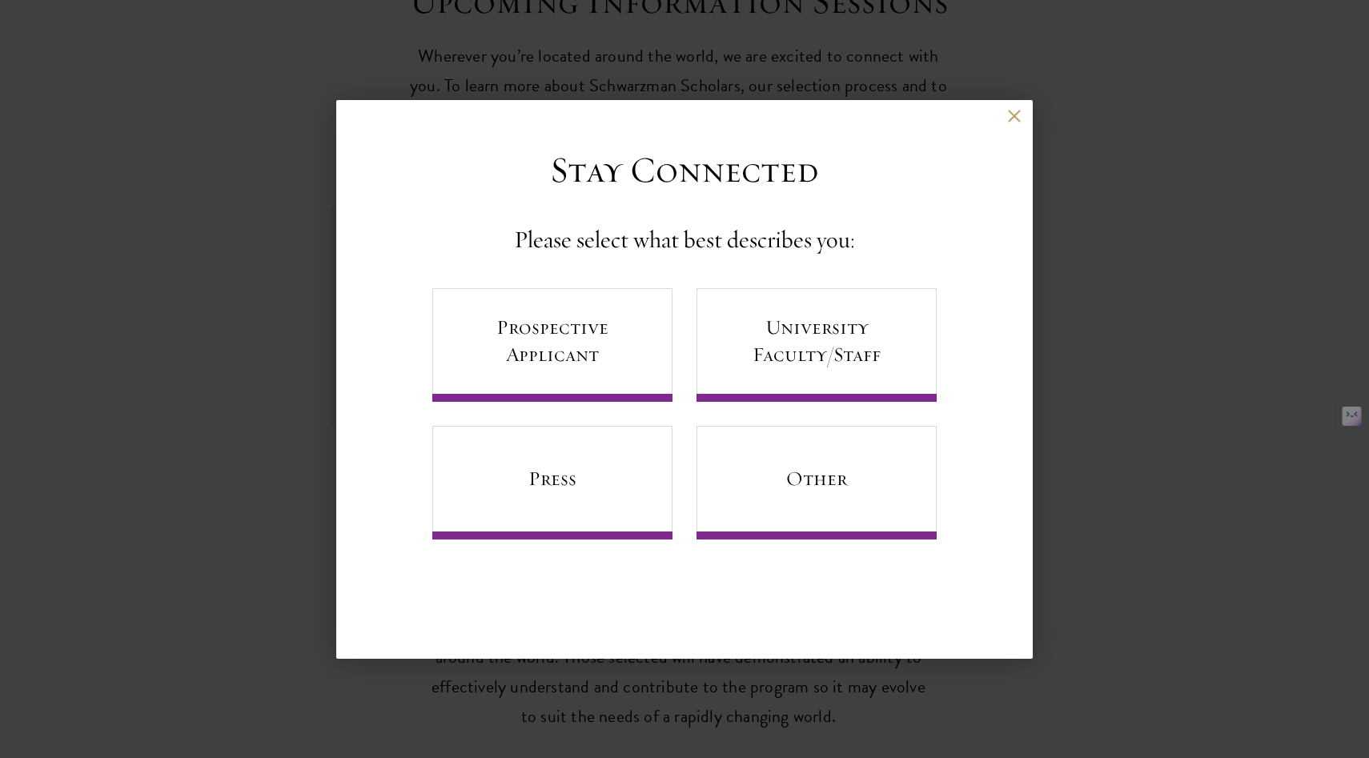
click at [1027, 115] on div "Back" at bounding box center [684, 129] width 697 height 38
click at [1015, 112] on button at bounding box center [1014, 117] width 14 height 14
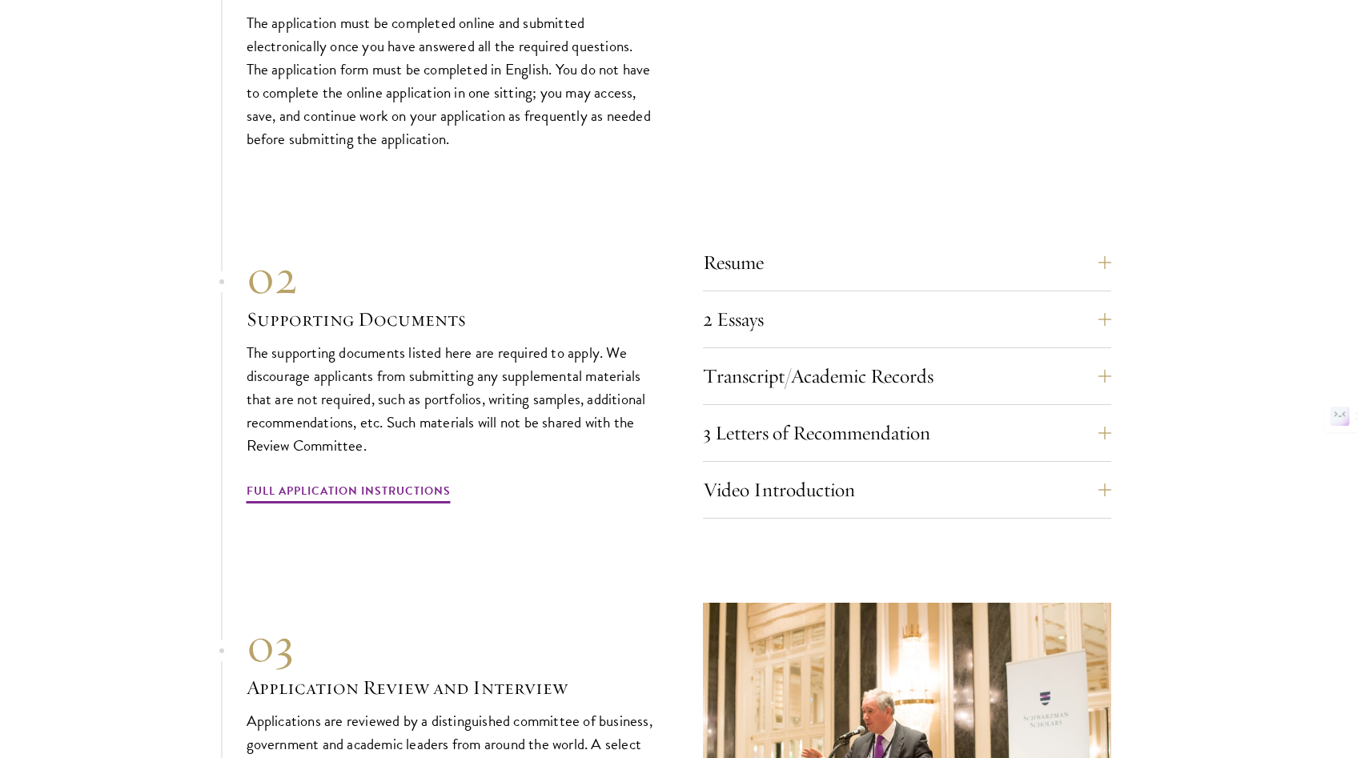
scroll to position [5346, 0]
click at [863, 299] on button "2 Essays" at bounding box center [919, 318] width 408 height 38
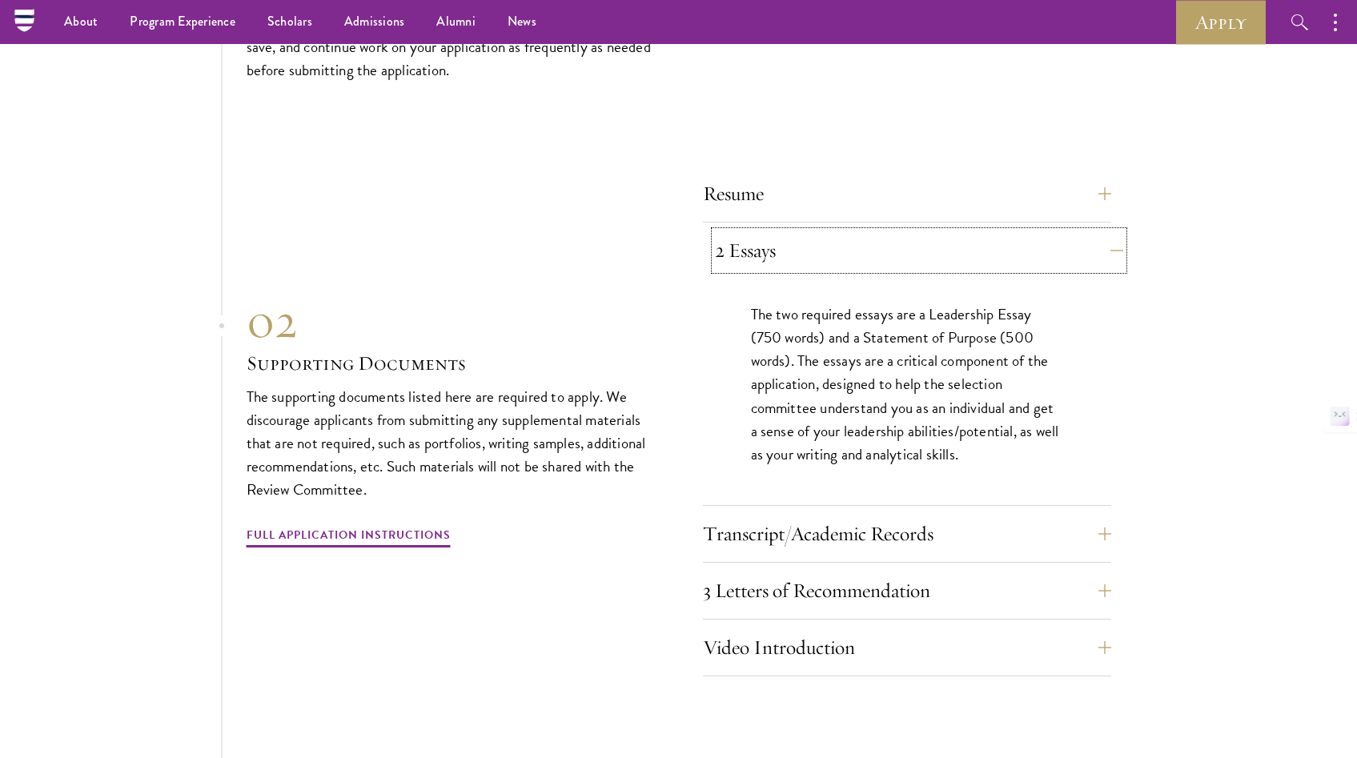
scroll to position [4917, 0]
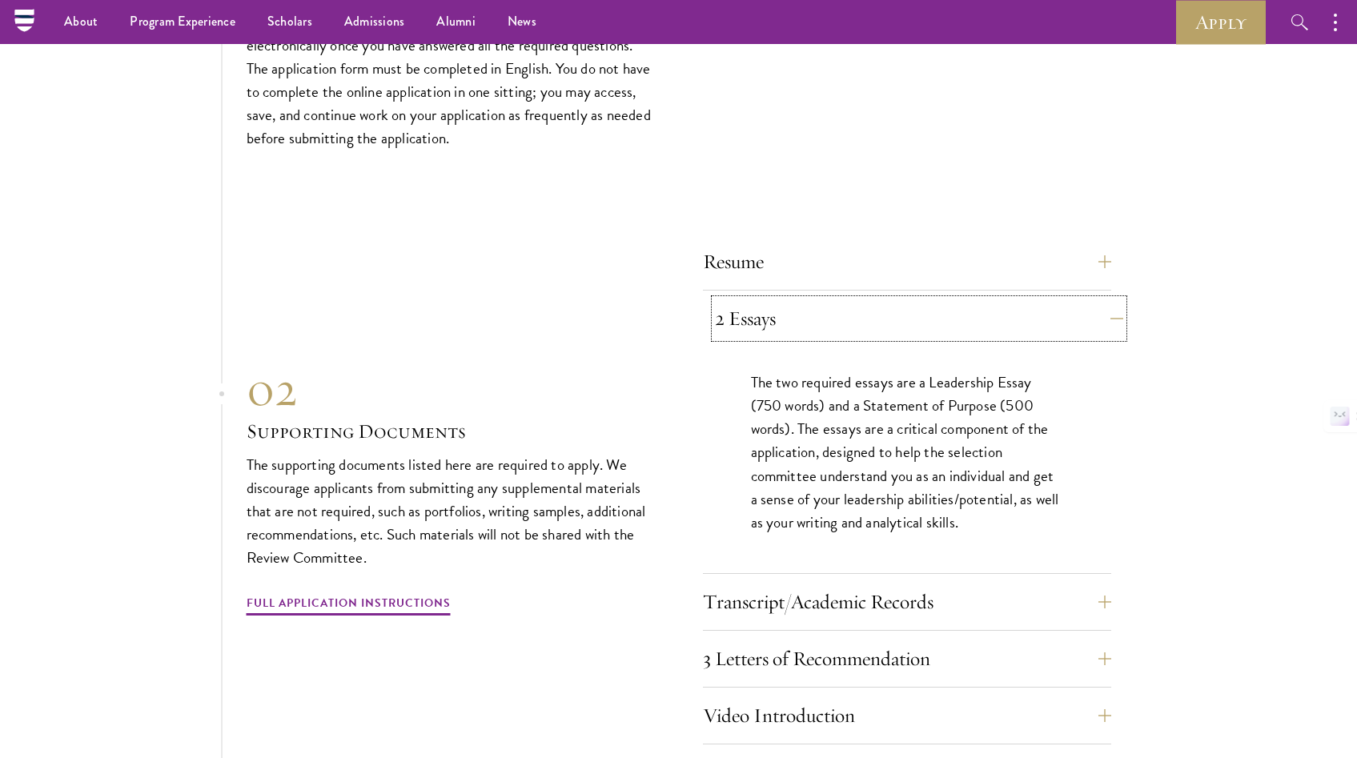
click at [863, 299] on button "2 Essays" at bounding box center [919, 318] width 408 height 38
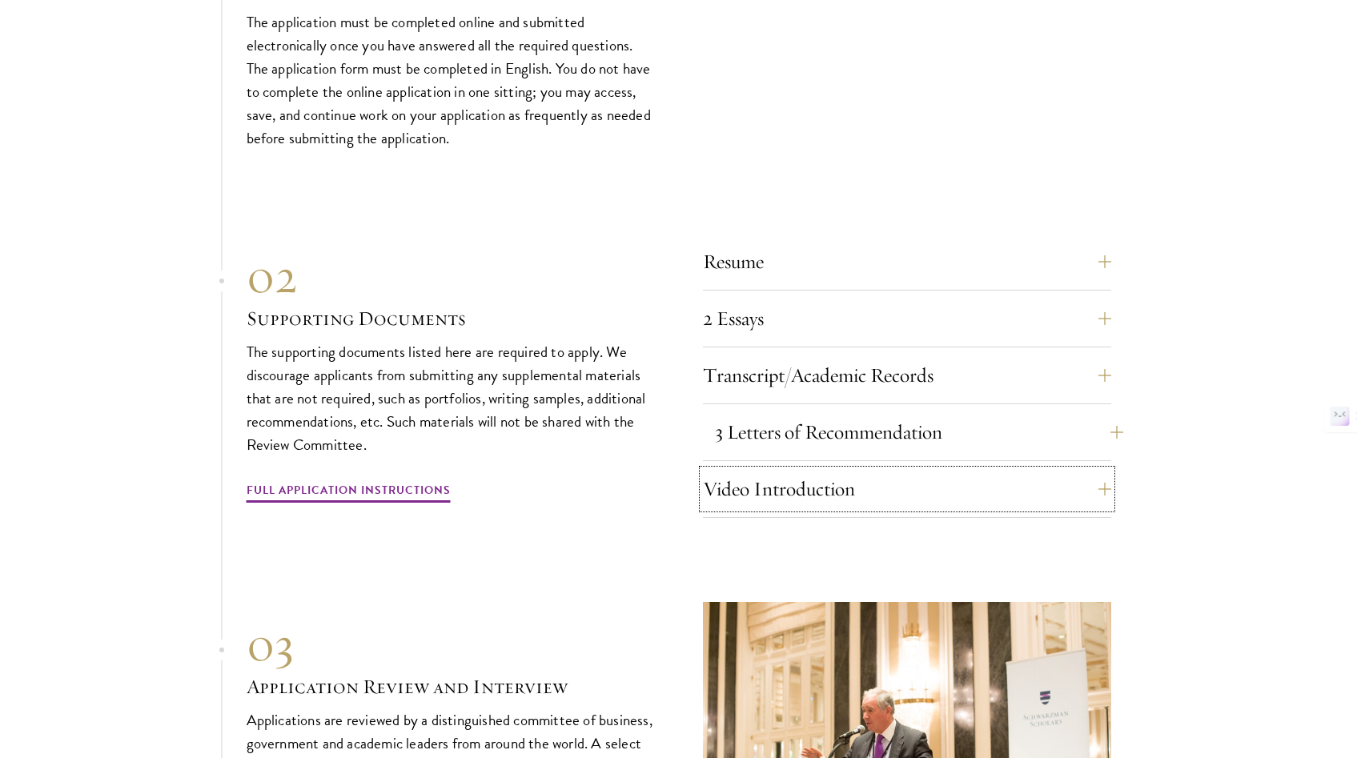
drag, startPoint x: 778, startPoint y: 449, endPoint x: 792, endPoint y: 427, distance: 26.2
click at [780, 446] on div "Resume A current version of your resume or CV (maximum 2 pages). 2 Essays The t…" at bounding box center [907, 380] width 408 height 275
click at [801, 416] on button "3 Letters of Recommendation" at bounding box center [919, 432] width 408 height 38
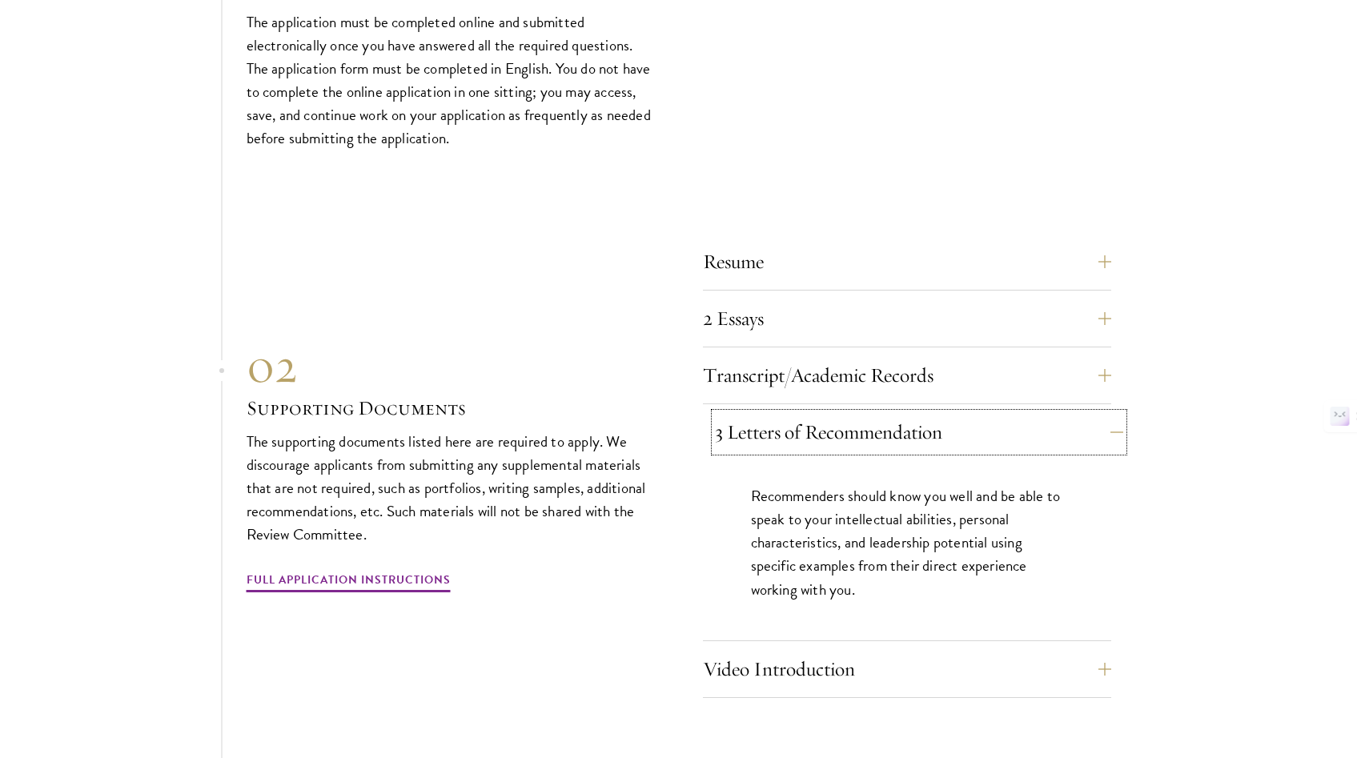
click at [801, 416] on button "3 Letters of Recommendation" at bounding box center [919, 432] width 408 height 38
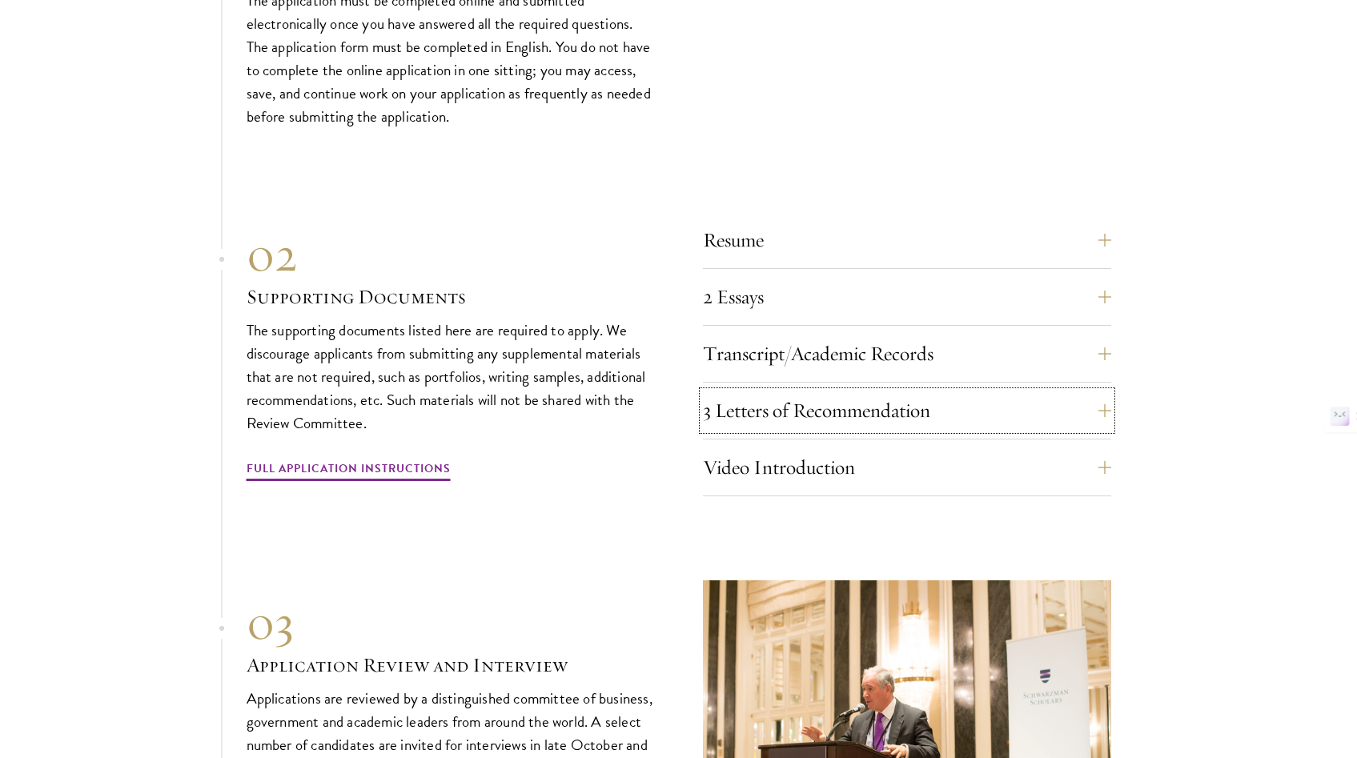
scroll to position [5040, 0]
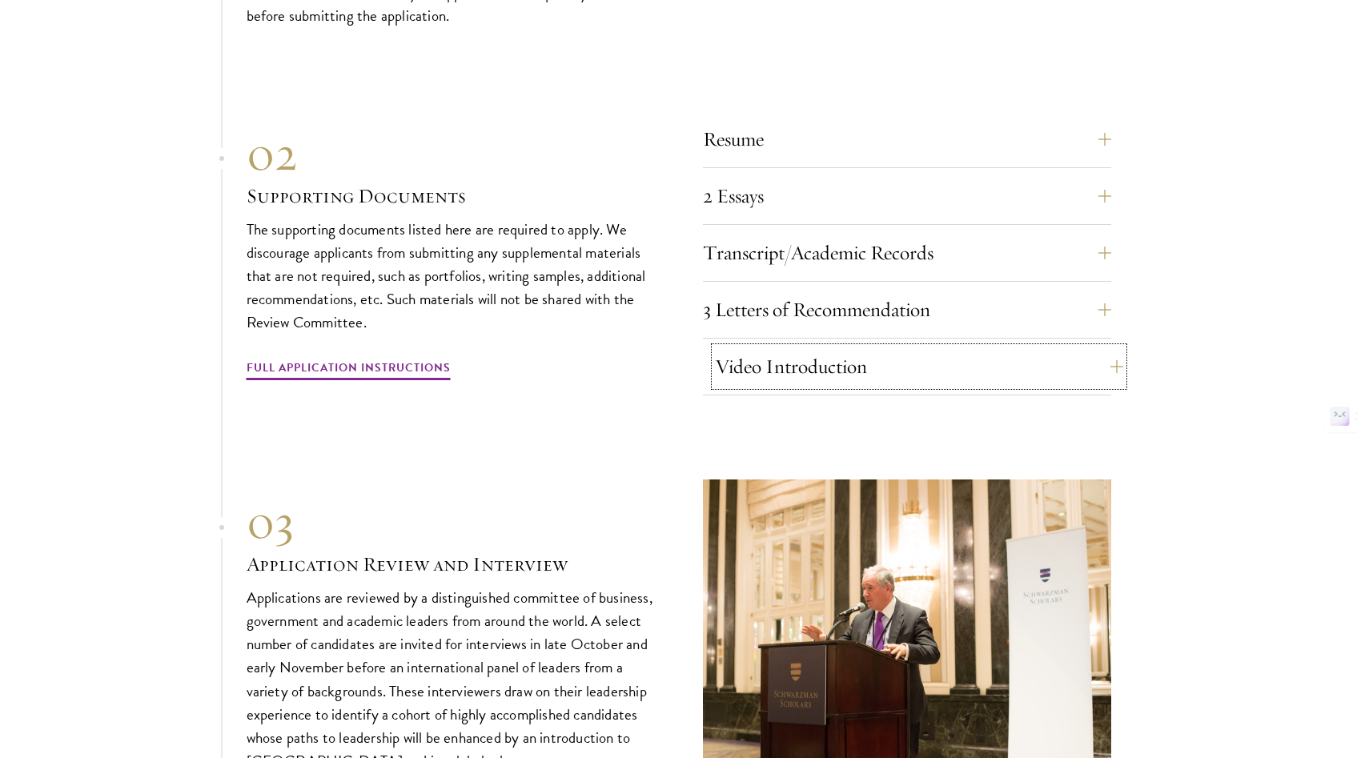
click at [834, 358] on button "Video Introduction" at bounding box center [919, 367] width 408 height 38
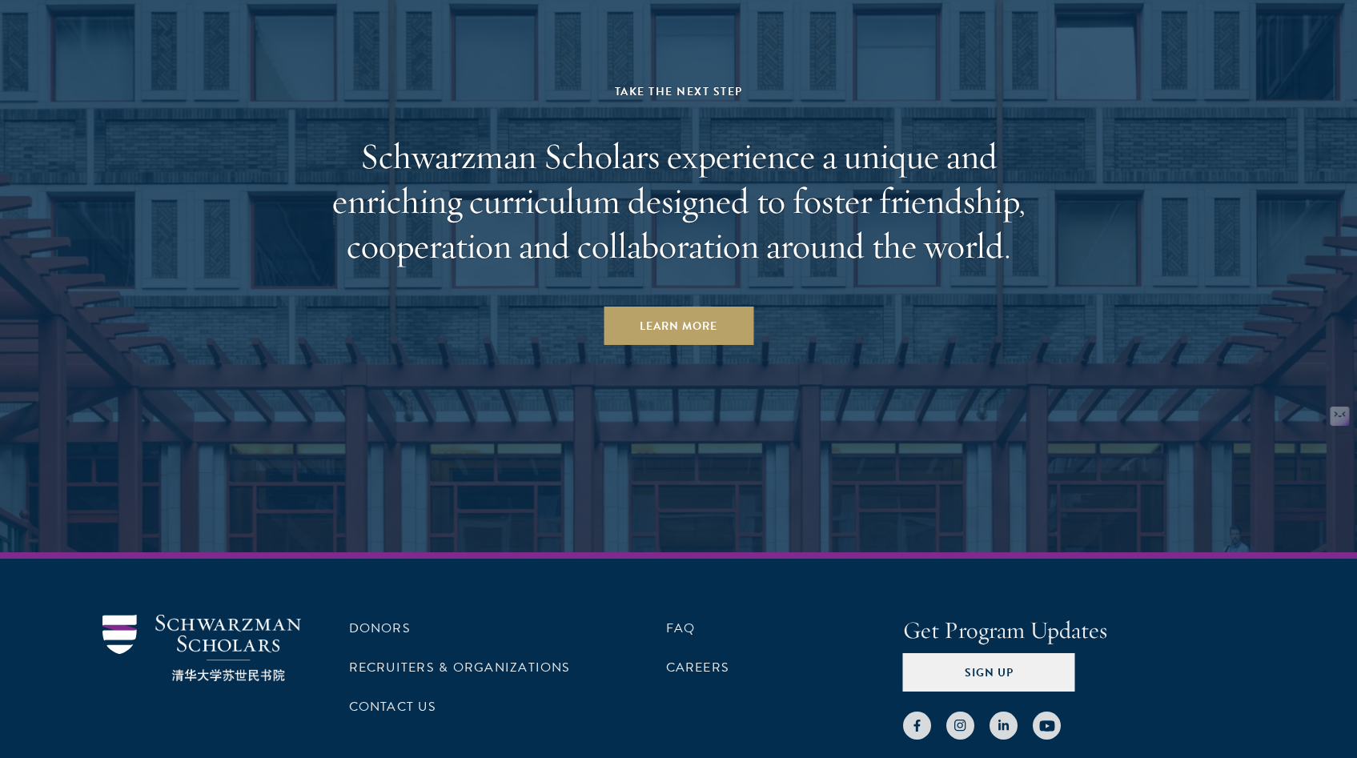
scroll to position [8090, 0]
